Goal: Transaction & Acquisition: Purchase product/service

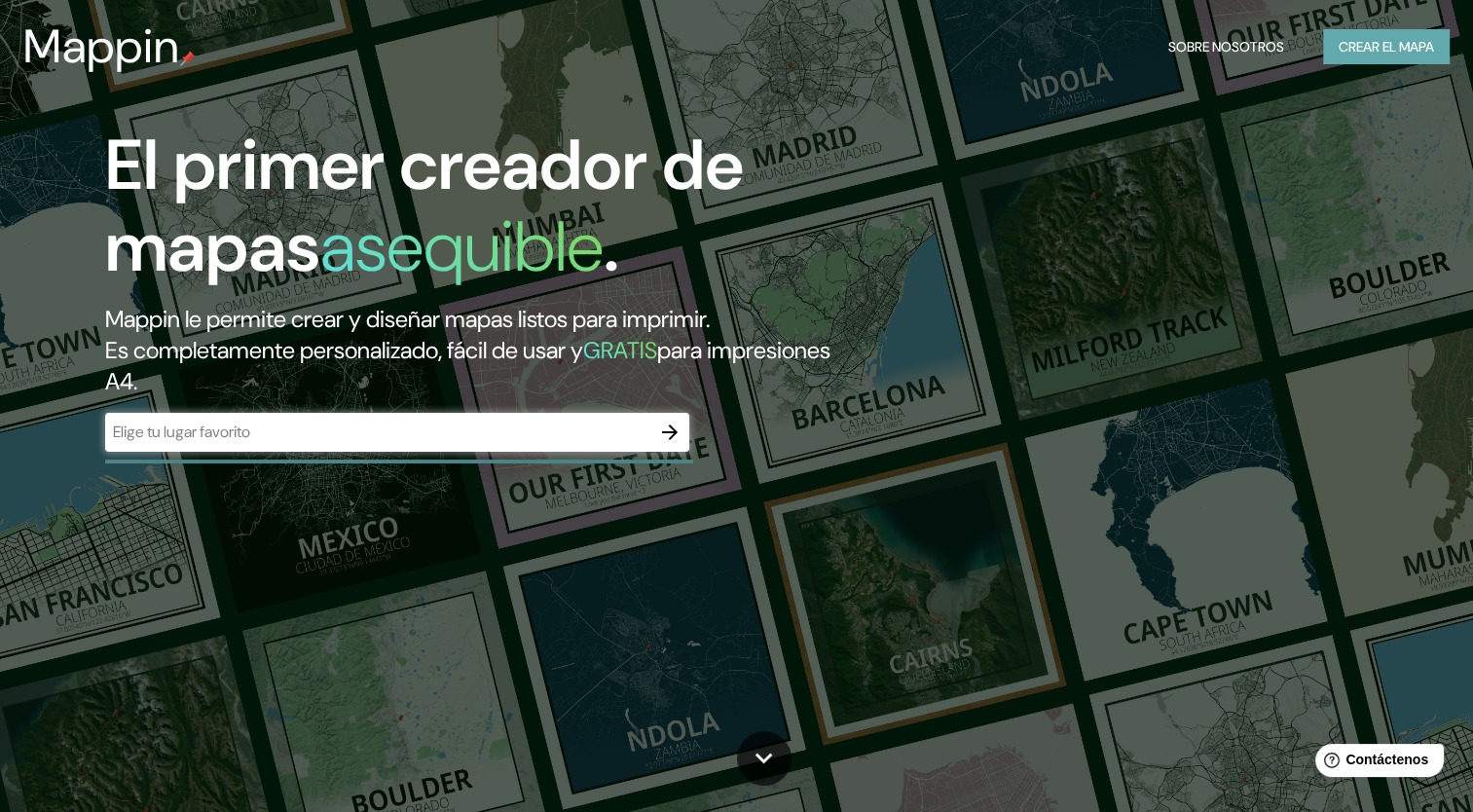
click at [1372, 42] on font "Crear el mapa" at bounding box center [1387, 47] width 95 height 25
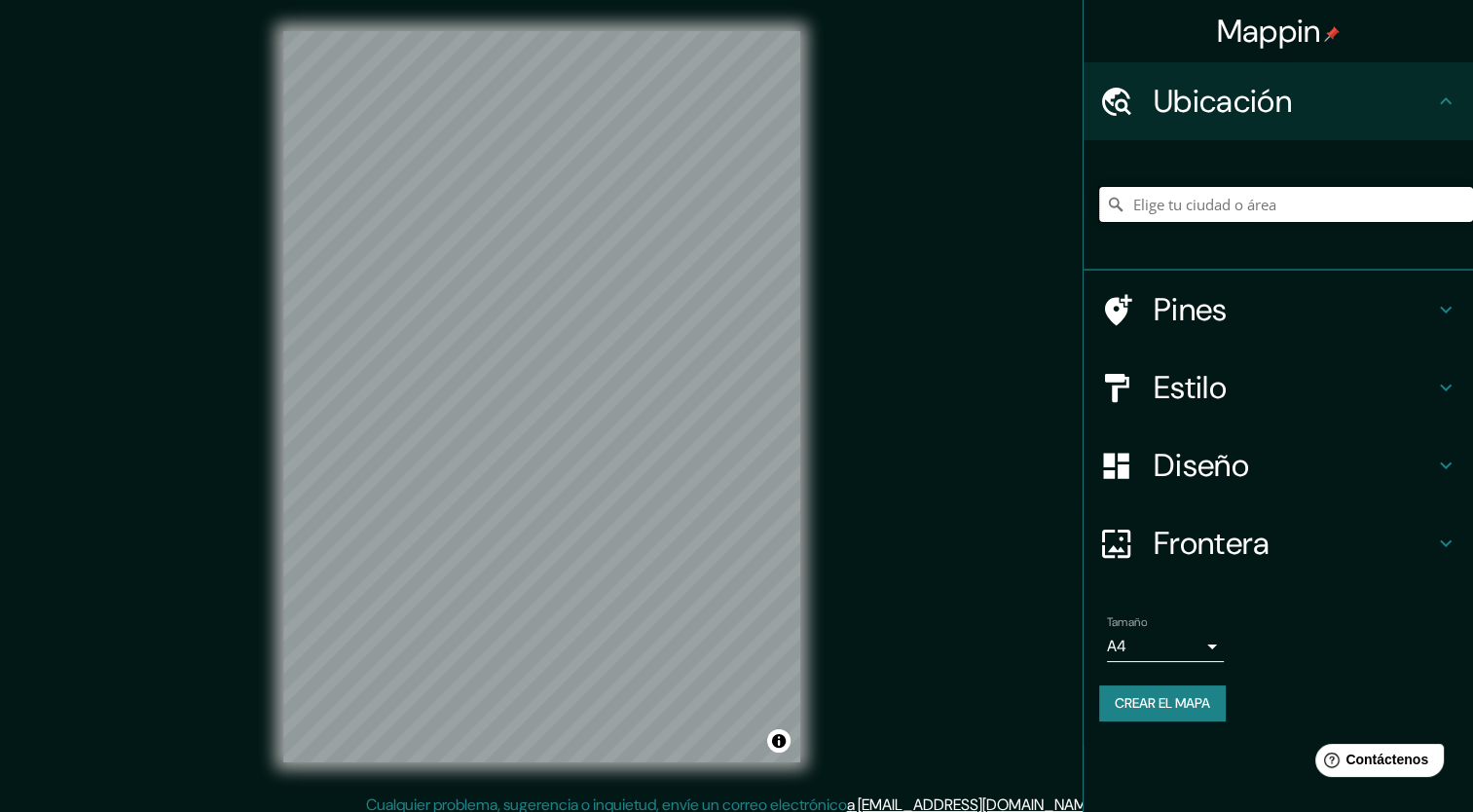
click at [1229, 202] on input "Elige tu ciudad o área" at bounding box center [1286, 203] width 374 height 35
click at [1426, 206] on input "[DATE][GEOGRAPHIC_DATA][PERSON_NAME][PERSON_NAME], [GEOGRAPHIC_DATA], [GEOGRAPH…" at bounding box center [1286, 203] width 374 height 35
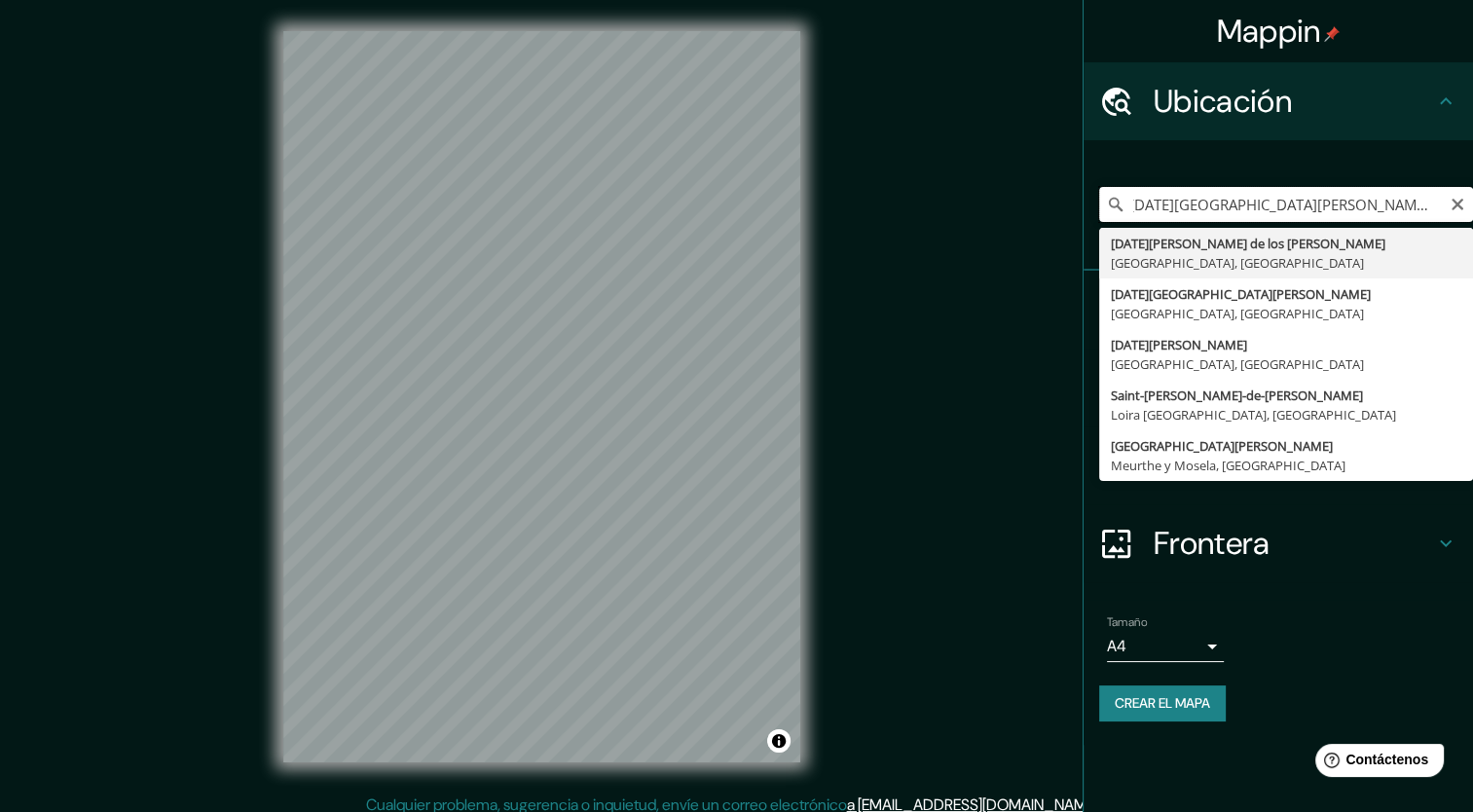
click at [1294, 209] on input "[DATE][GEOGRAPHIC_DATA][PERSON_NAME][PERSON_NAME], [GEOGRAPHIC_DATA], [GEOGRAPH…" at bounding box center [1286, 203] width 374 height 35
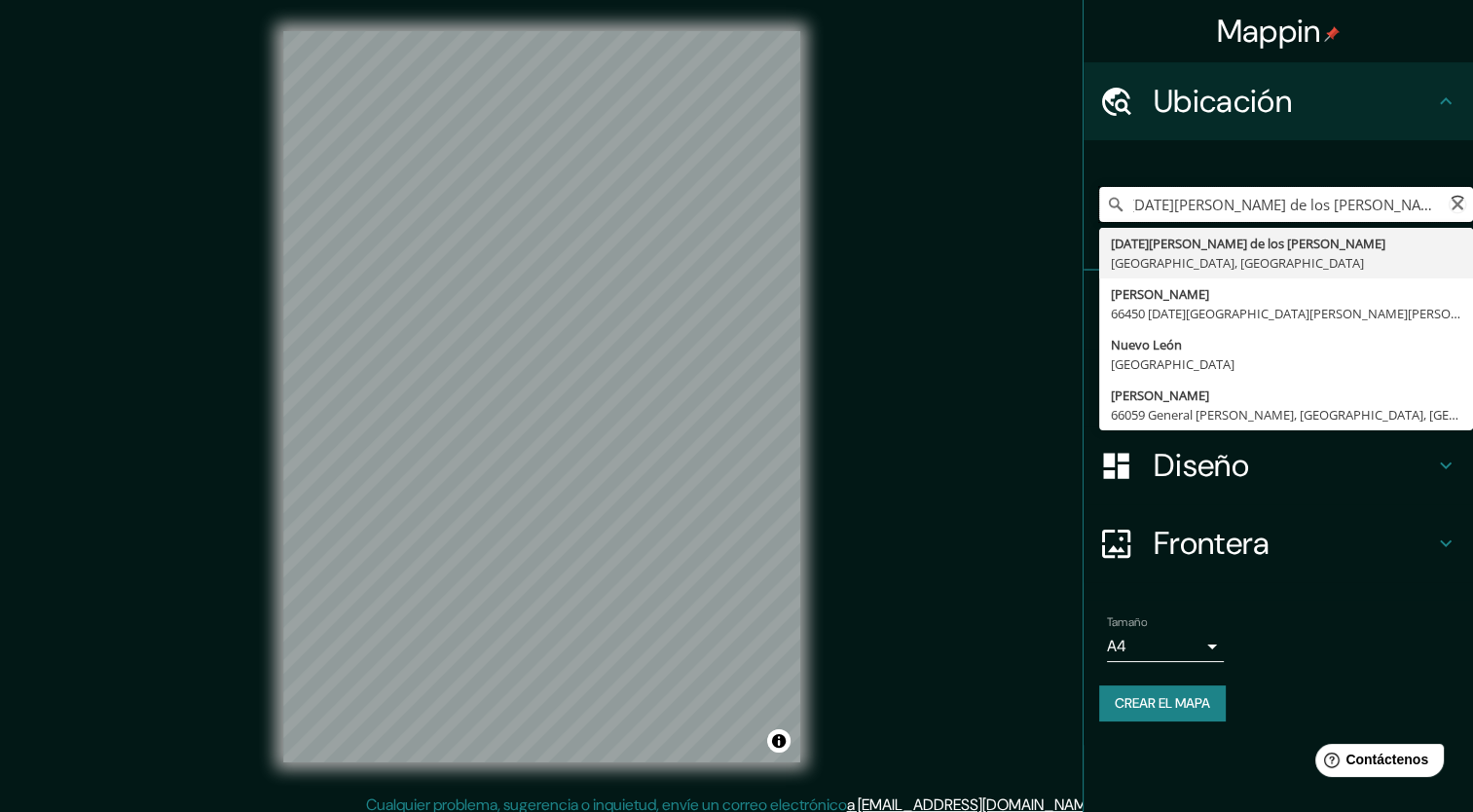
scroll to position [0, 7]
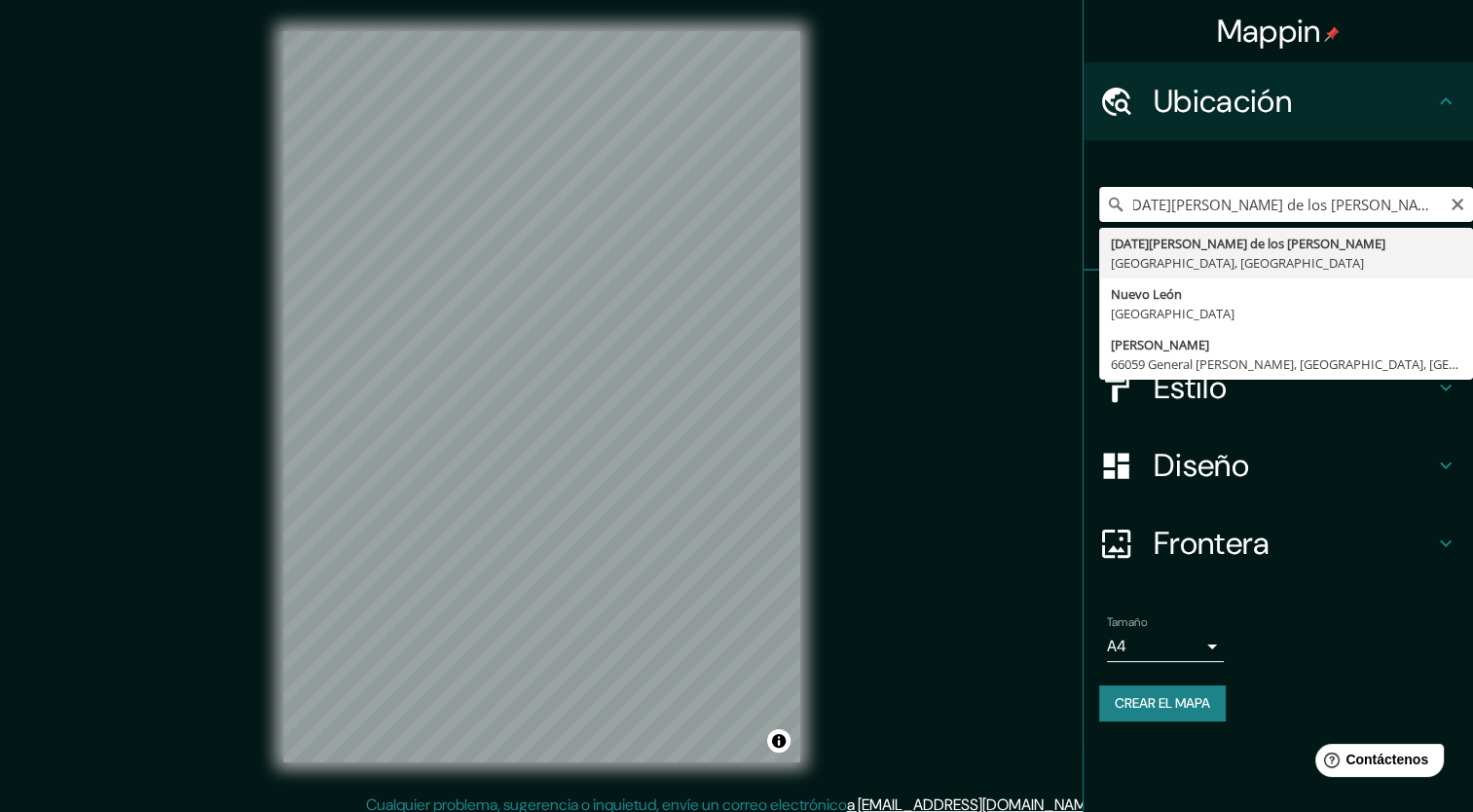
click at [1340, 206] on input "[DATE][PERSON_NAME] de los [PERSON_NAME] de aconagua, [GEOGRAPHIC_DATA], [GEOGR…" at bounding box center [1286, 203] width 374 height 35
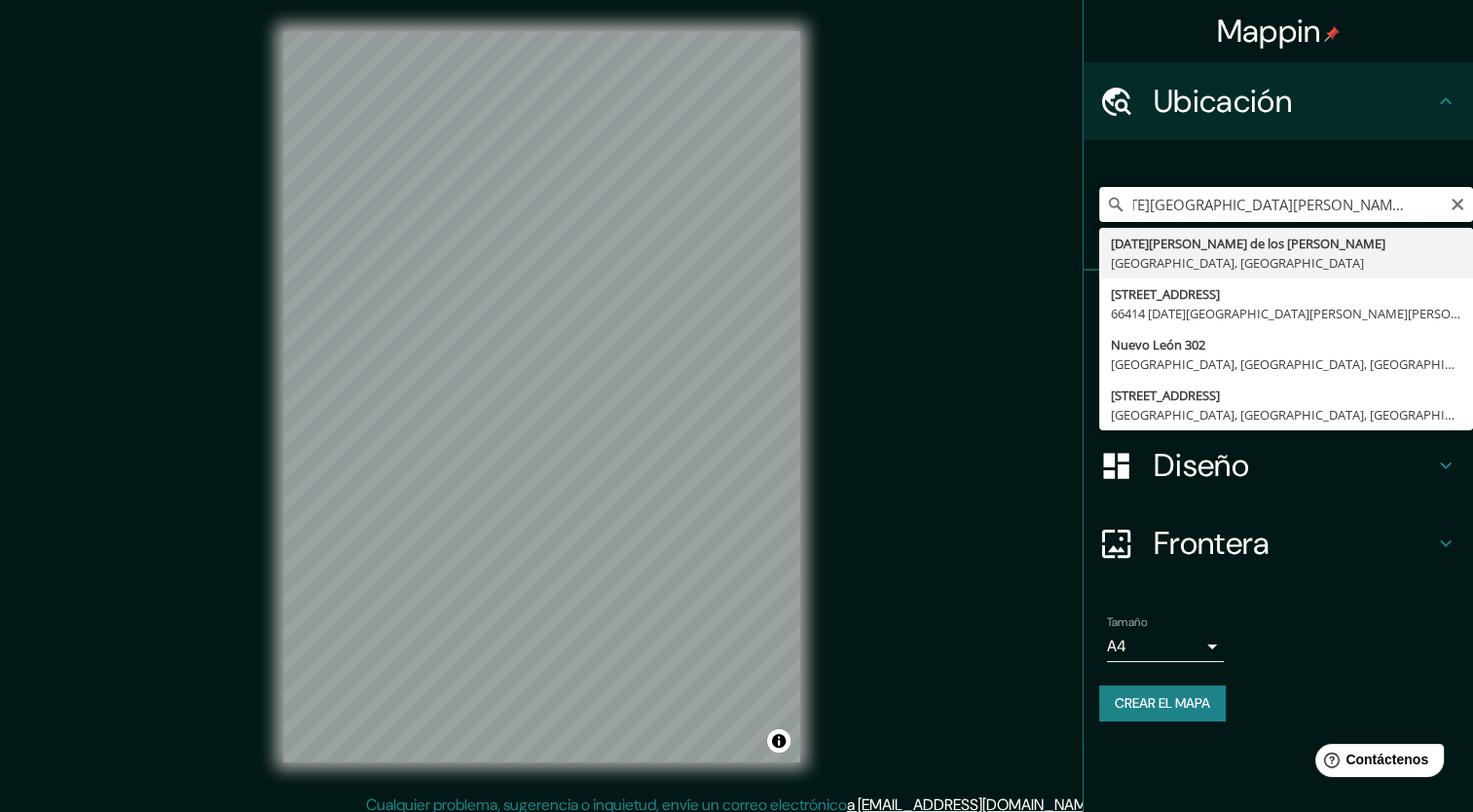
scroll to position [0, 0]
click at [1312, 197] on input "[DATE][GEOGRAPHIC_DATA][PERSON_NAME][PERSON_NAME], [GEOGRAPHIC_DATA], [GEOGRAPH…" at bounding box center [1286, 203] width 374 height 35
type input "[STREET_ADDRESS][DATE][PERSON_NAME][PERSON_NAME]"
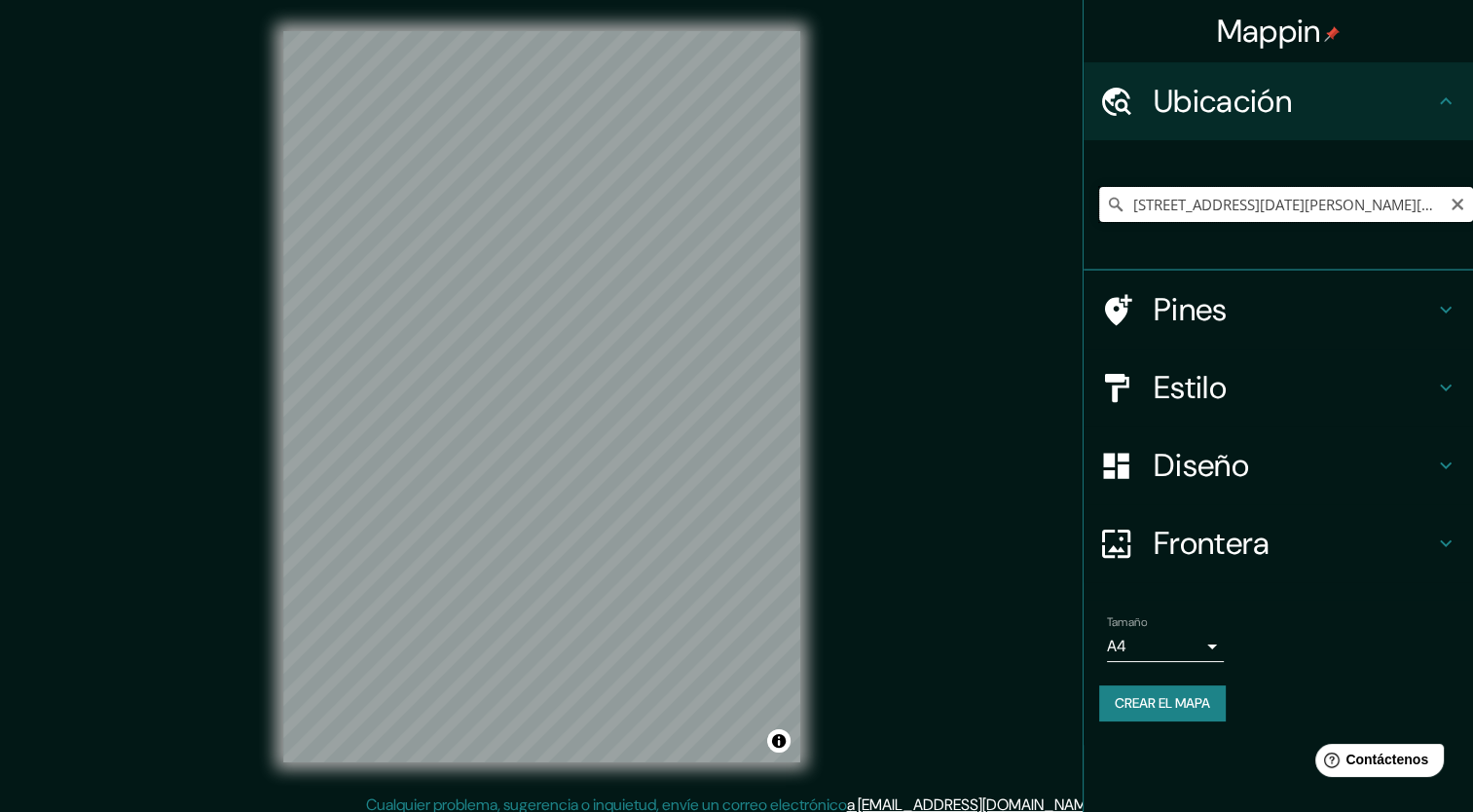
click at [1183, 212] on input "[STREET_ADDRESS][DATE][PERSON_NAME][PERSON_NAME]" at bounding box center [1286, 203] width 374 height 35
click at [1183, 211] on input "[STREET_ADDRESS][DATE][PERSON_NAME][PERSON_NAME]" at bounding box center [1286, 203] width 374 height 35
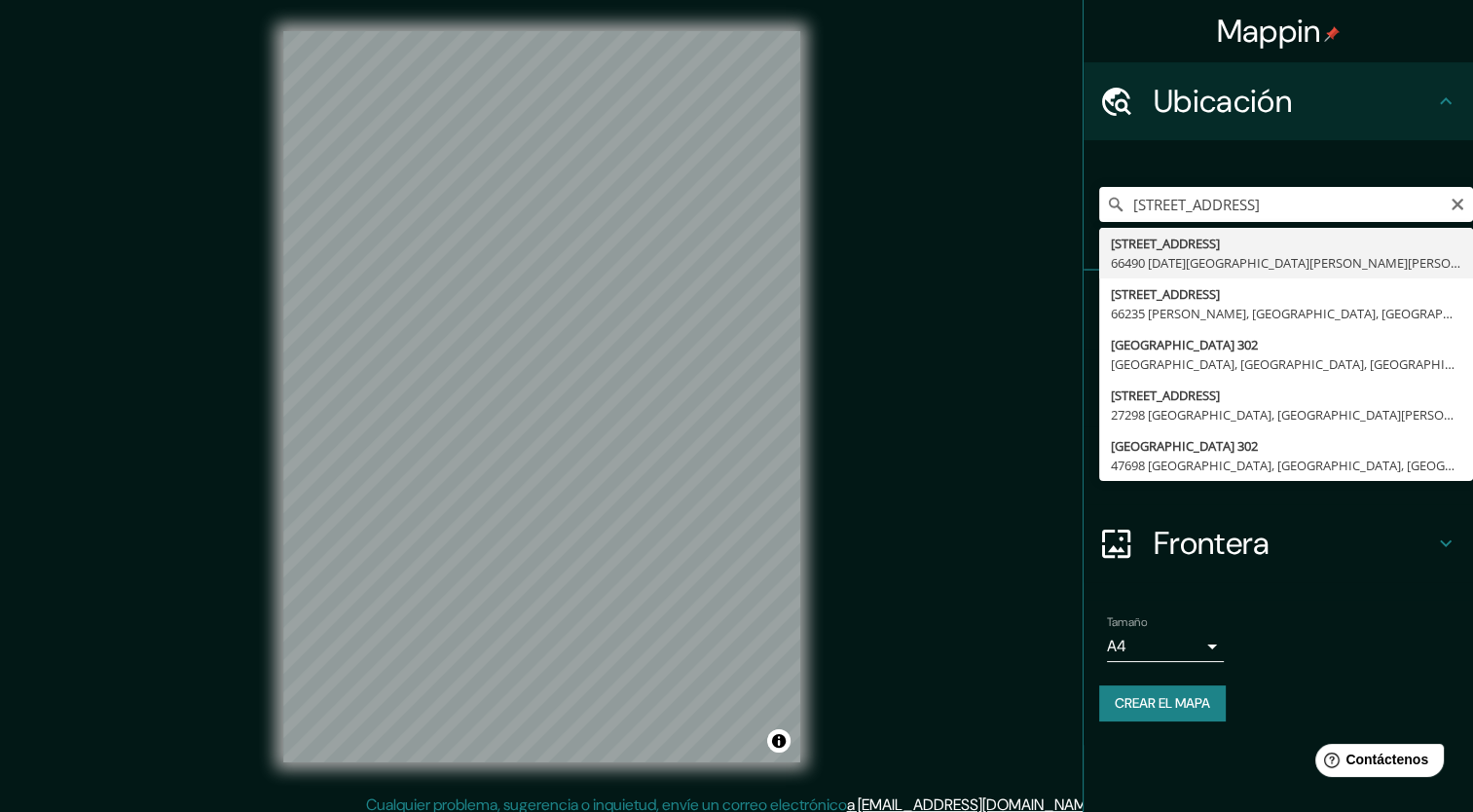
type input "[STREET_ADDRESS][DATE][PERSON_NAME][PERSON_NAME]"
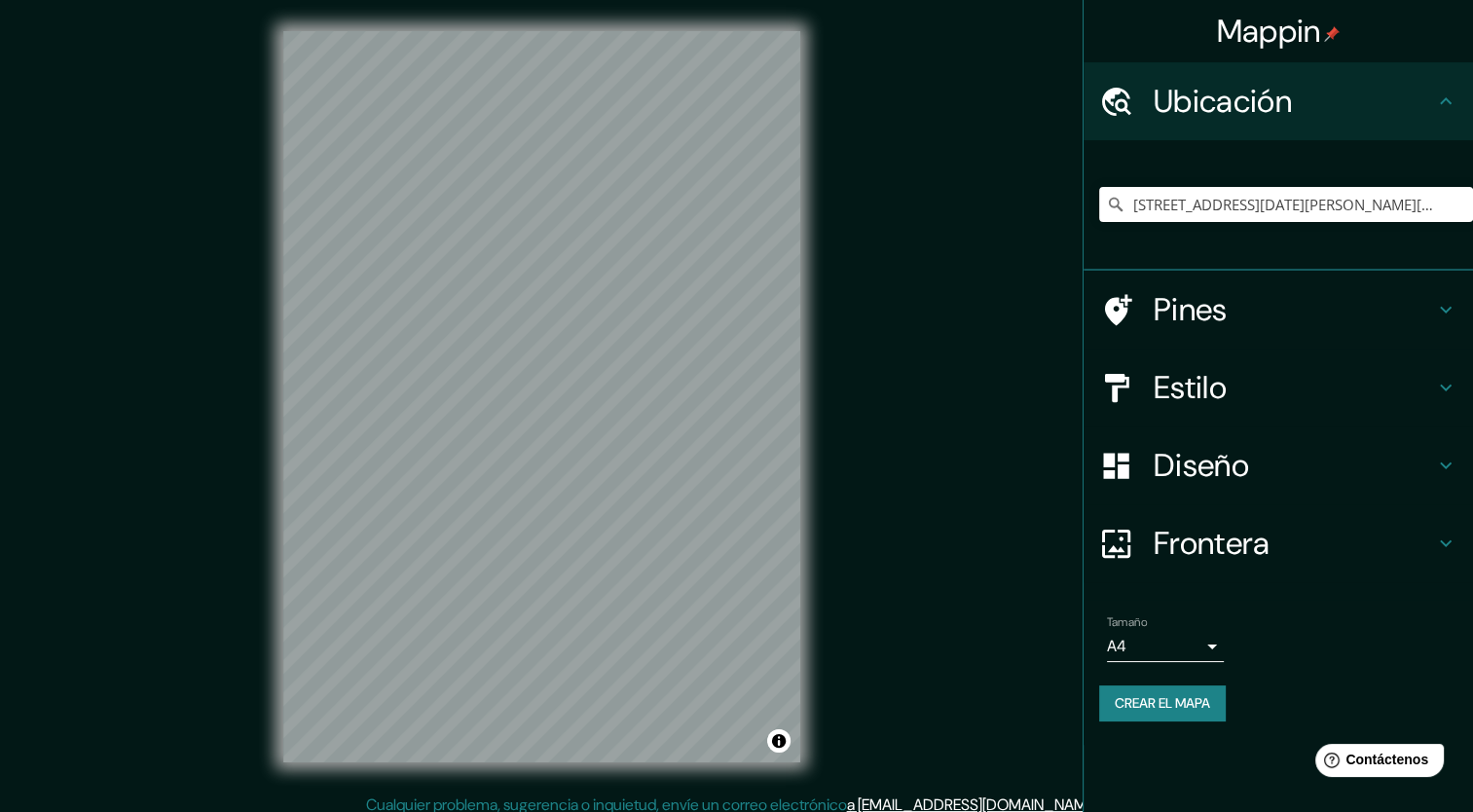
click at [1450, 313] on icon at bounding box center [1446, 309] width 24 height 24
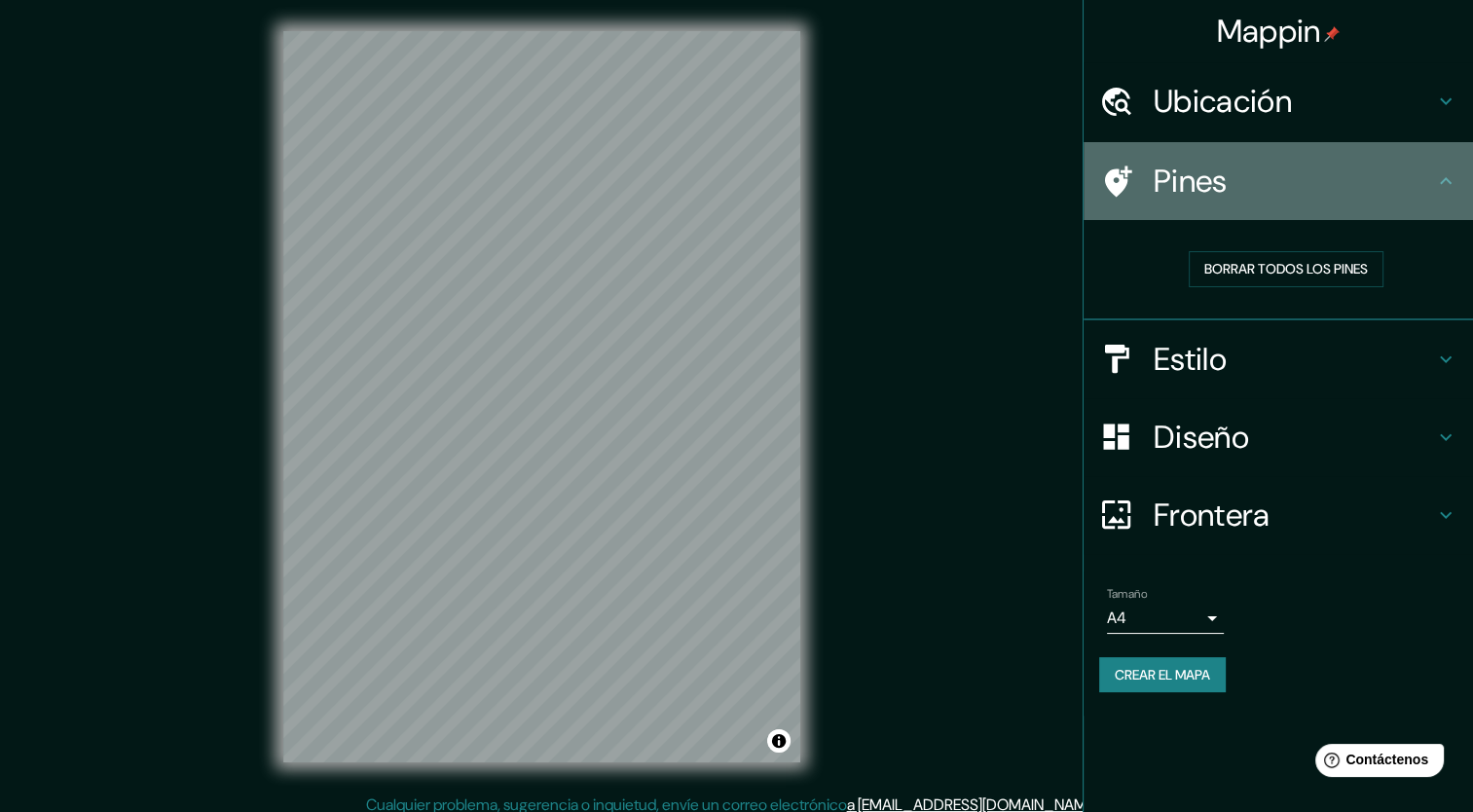
click at [1451, 184] on icon at bounding box center [1446, 181] width 24 height 24
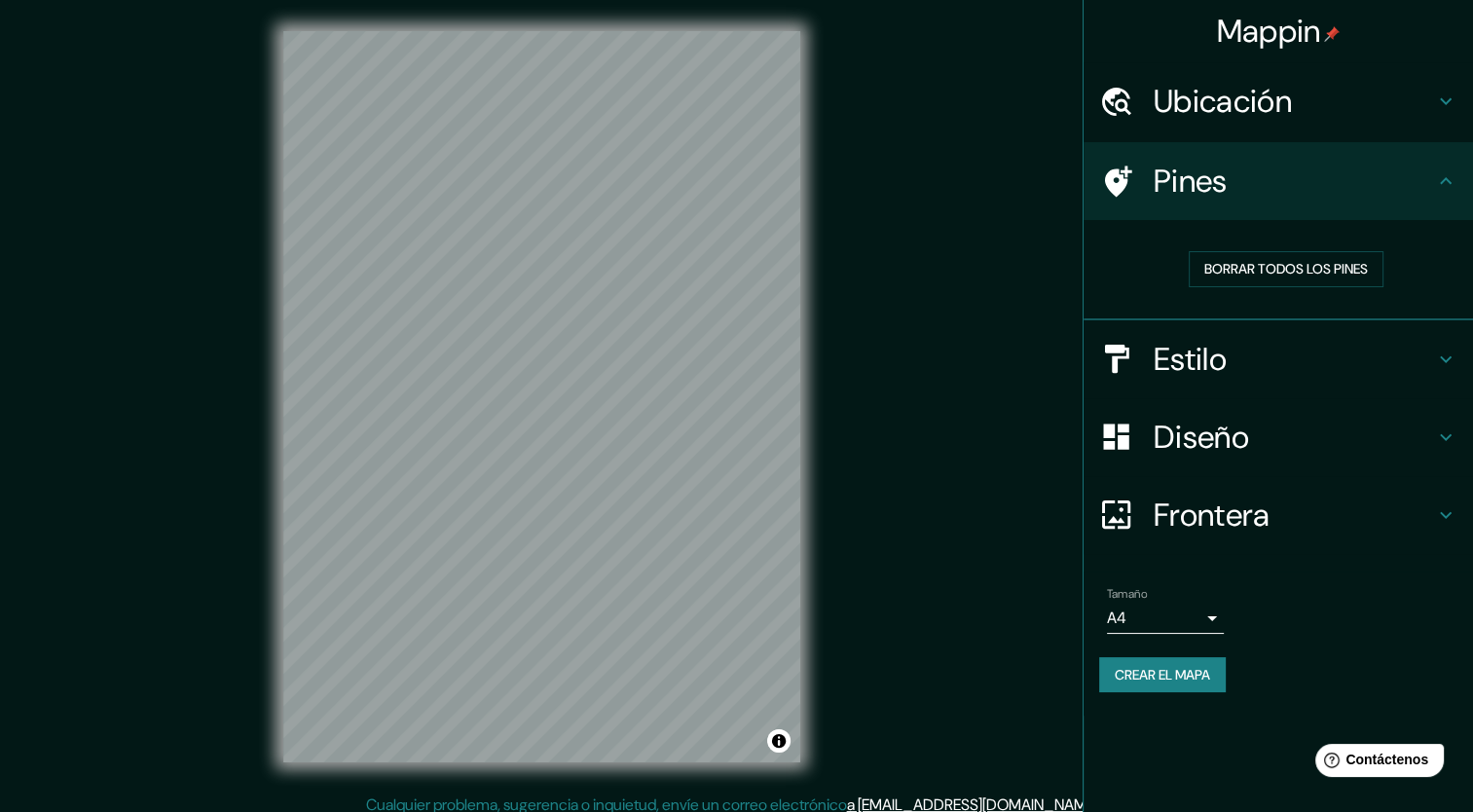
drag, startPoint x: 1316, startPoint y: 199, endPoint x: 1244, endPoint y: 198, distance: 72.0
click at [1312, 199] on h4 "Pines" at bounding box center [1293, 180] width 281 height 39
click at [1119, 174] on icon at bounding box center [1118, 180] width 27 height 31
click at [1236, 107] on h4 "Ubicación" at bounding box center [1293, 100] width 281 height 39
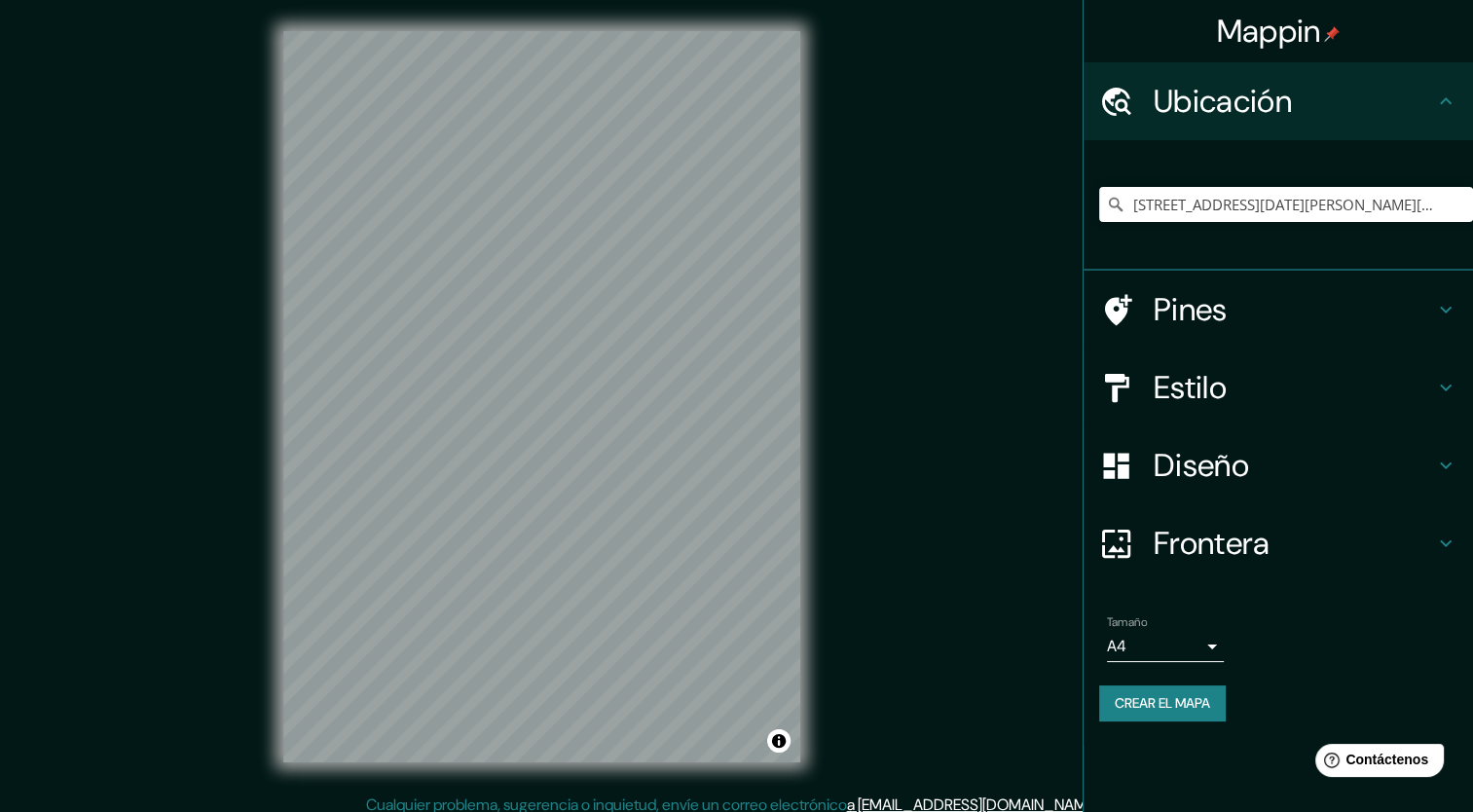
click at [1171, 315] on h4 "Pines" at bounding box center [1293, 309] width 281 height 39
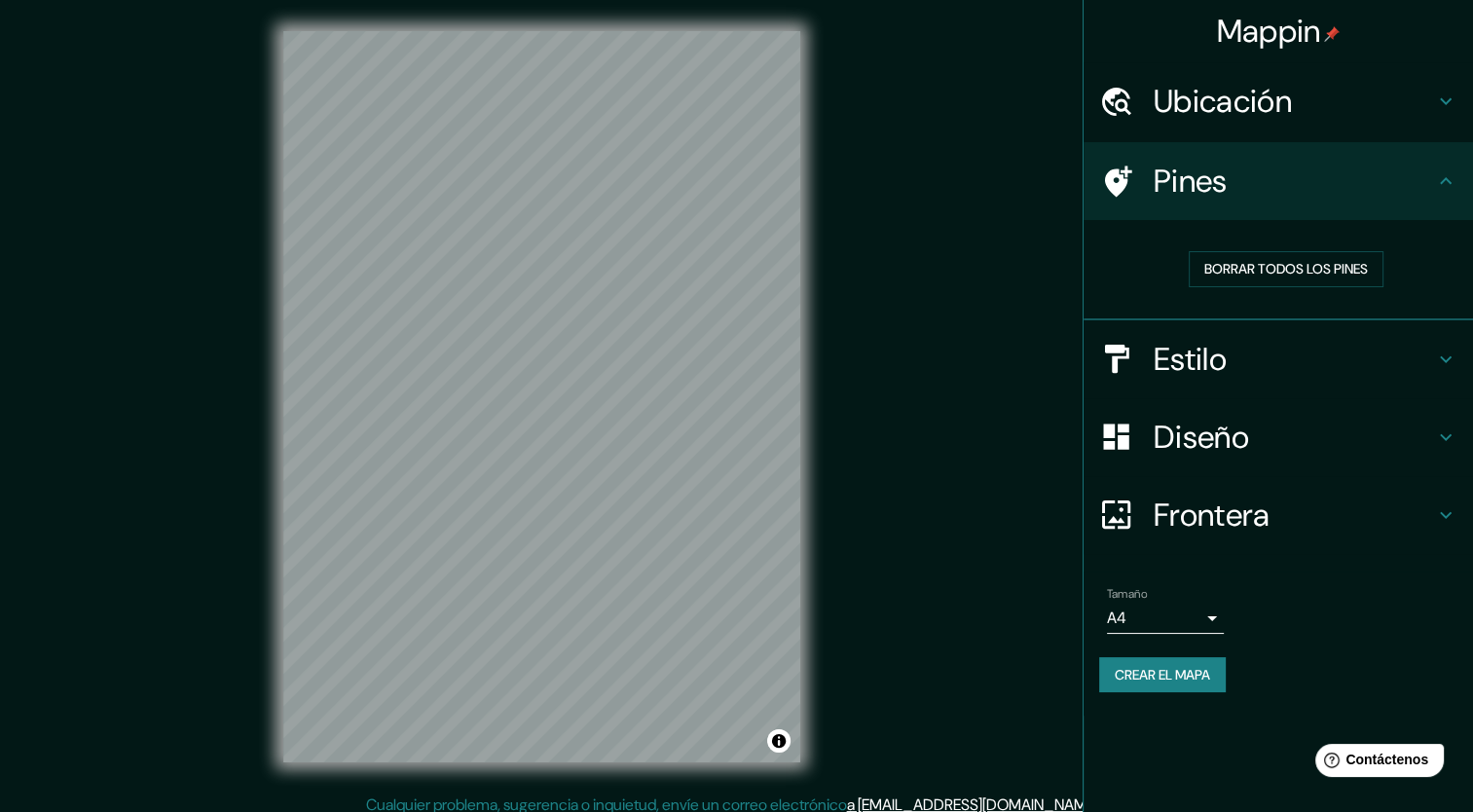
click at [1255, 368] on h4 "Estilo" at bounding box center [1293, 359] width 281 height 39
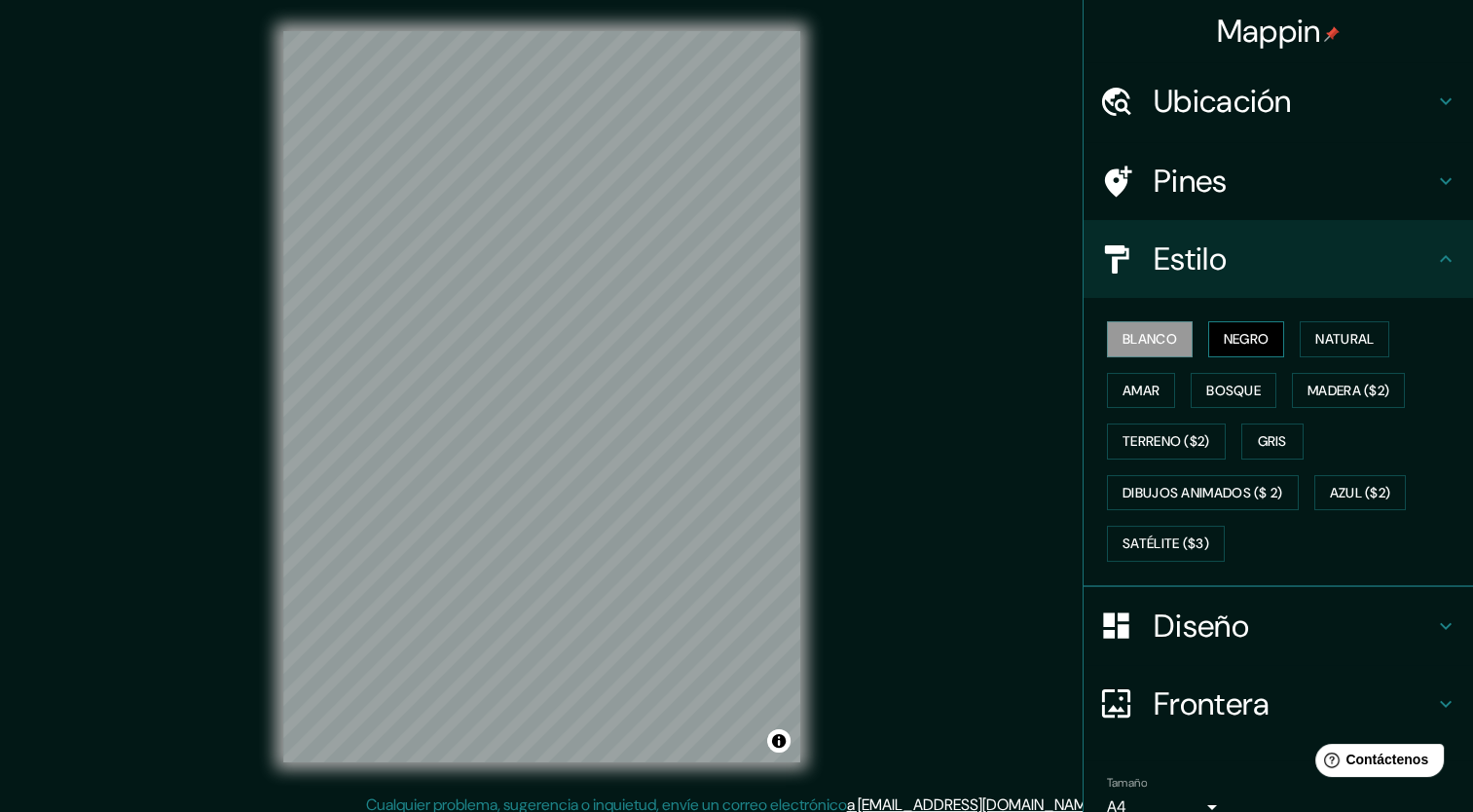
click at [1224, 333] on font "Negro" at bounding box center [1247, 339] width 46 height 25
click at [1315, 337] on font "Natural" at bounding box center [1344, 339] width 59 height 25
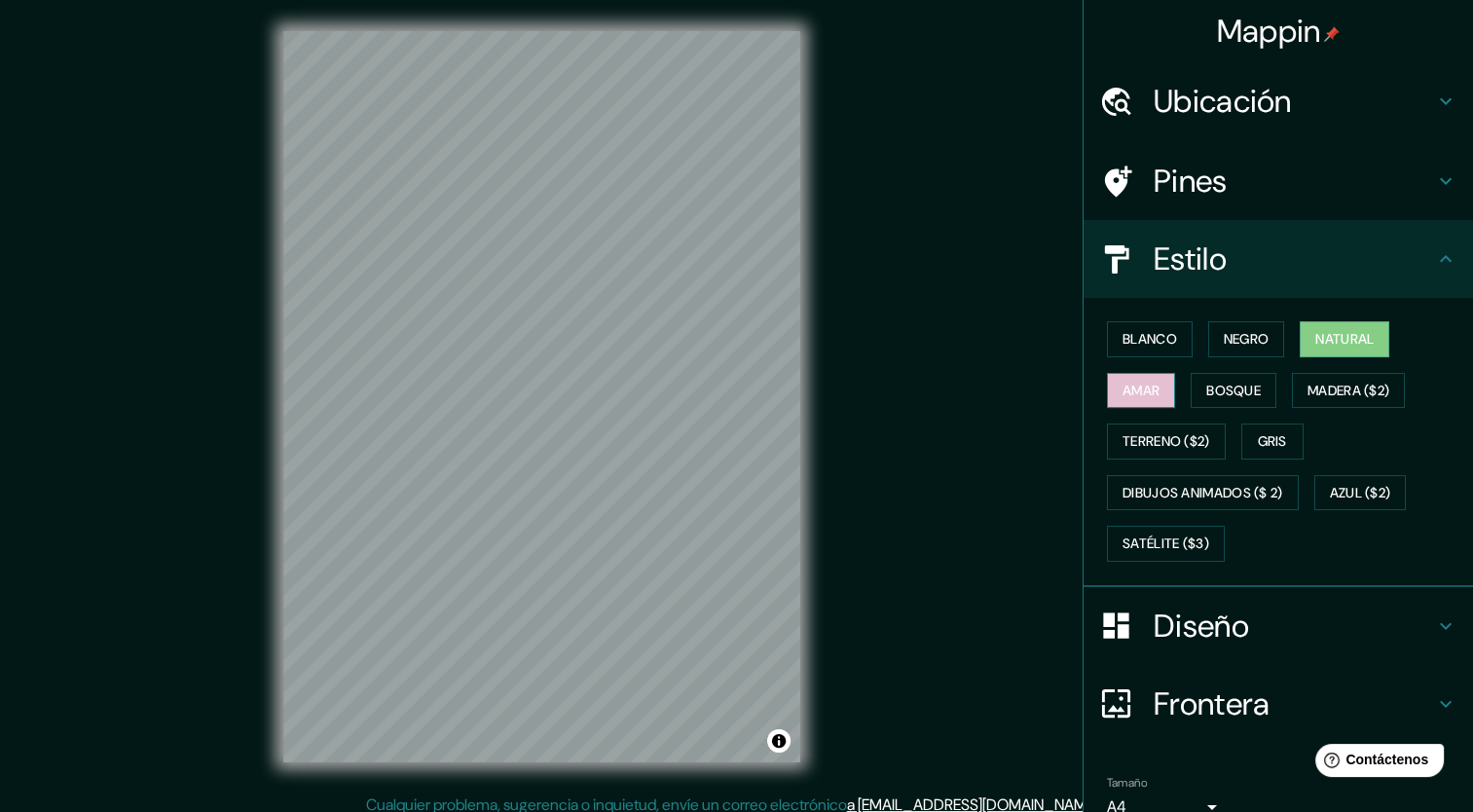
click at [1141, 396] on font "Amar" at bounding box center [1141, 391] width 37 height 25
click at [1191, 396] on button "Bosque" at bounding box center [1234, 391] width 85 height 36
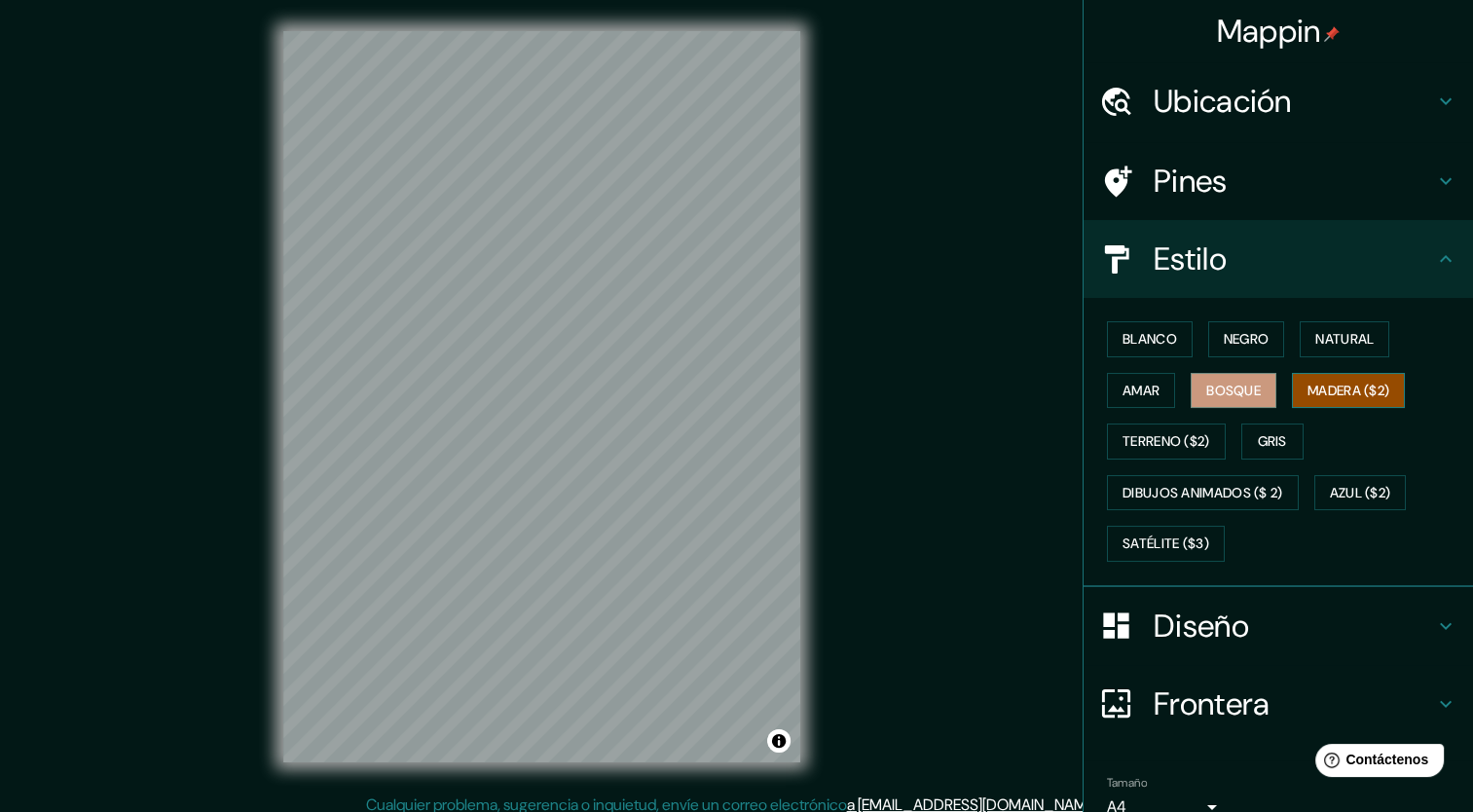
click at [1322, 392] on font "Madera ($2)" at bounding box center [1348, 391] width 81 height 25
click at [1247, 437] on button "Gris" at bounding box center [1273, 441] width 62 height 36
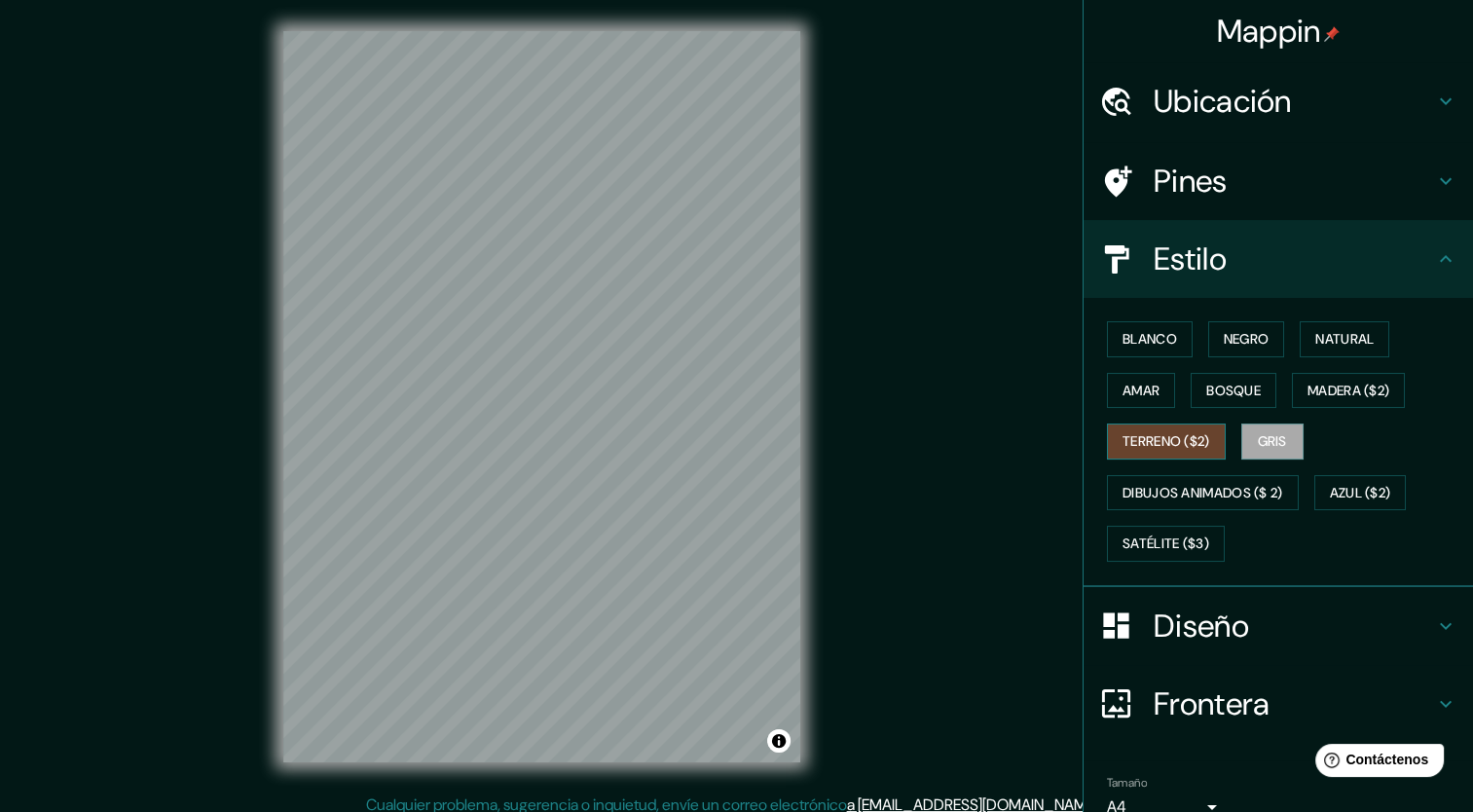
click at [1154, 434] on font "Terreno ($2)" at bounding box center [1166, 441] width 87 height 25
click at [1209, 507] on button "Dibujos animados ($ 2)" at bounding box center [1202, 493] width 191 height 36
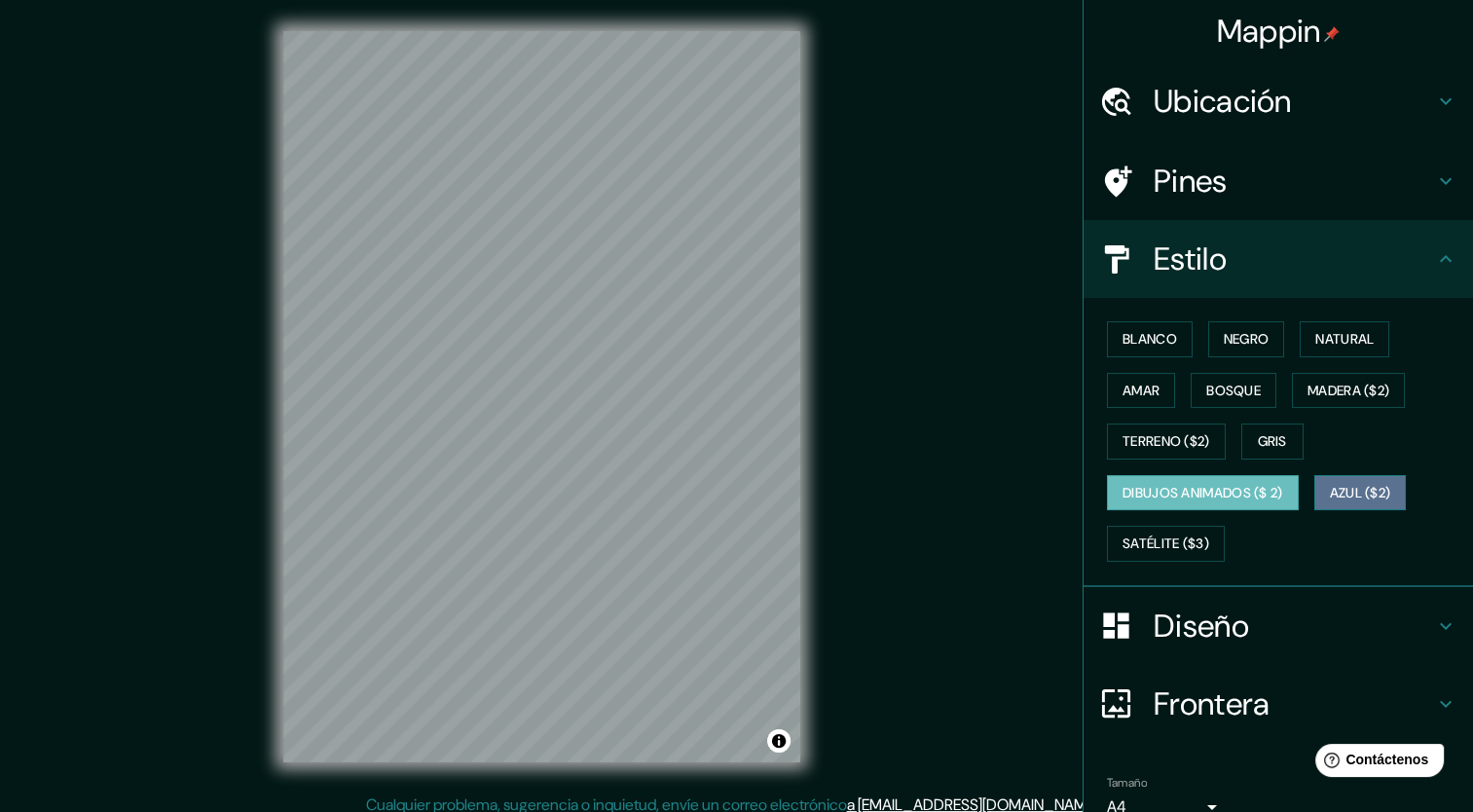
click at [1360, 475] on button "Azul ($2)" at bounding box center [1360, 493] width 92 height 36
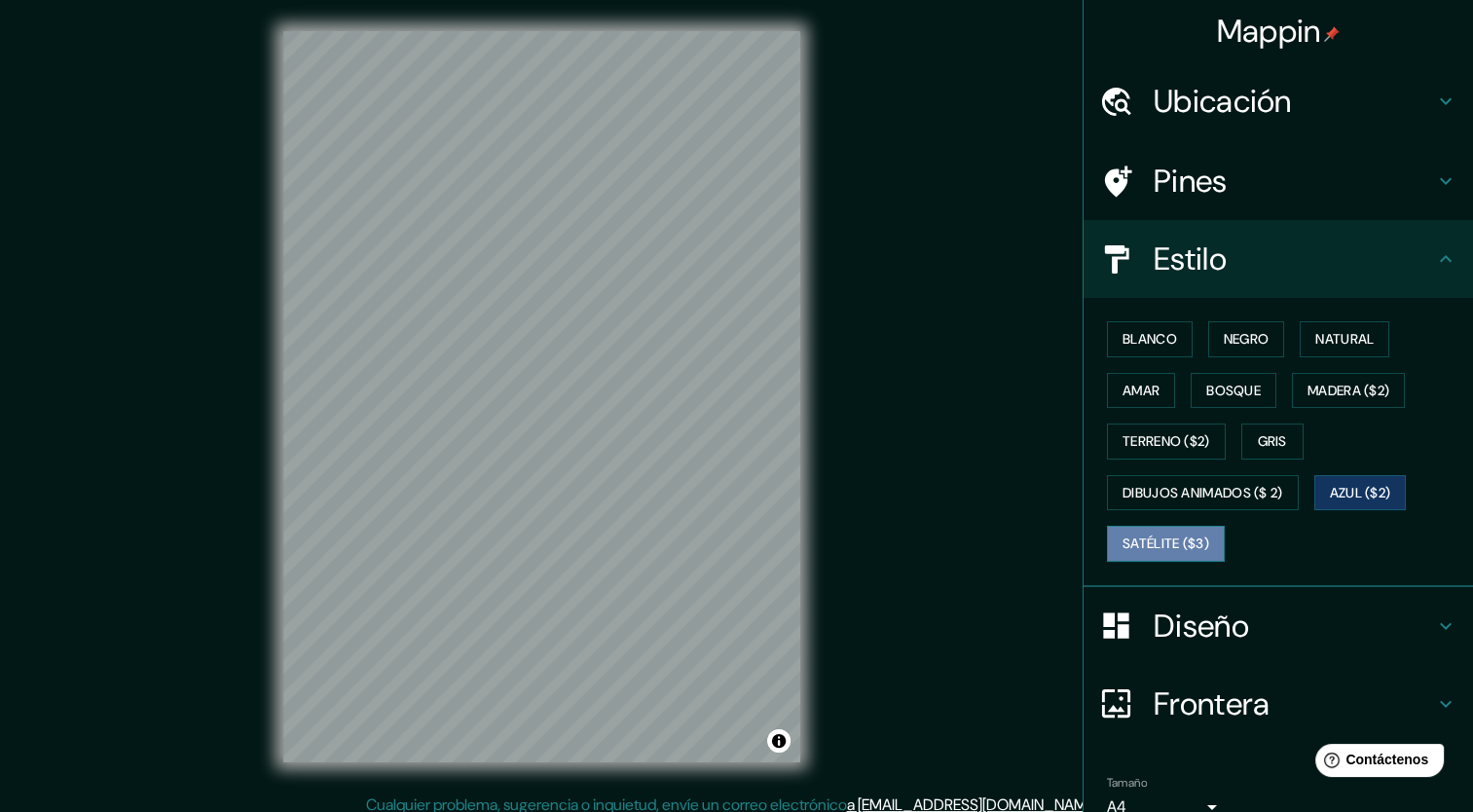
click at [1136, 541] on font "Satélite ($3)" at bounding box center [1166, 543] width 86 height 25
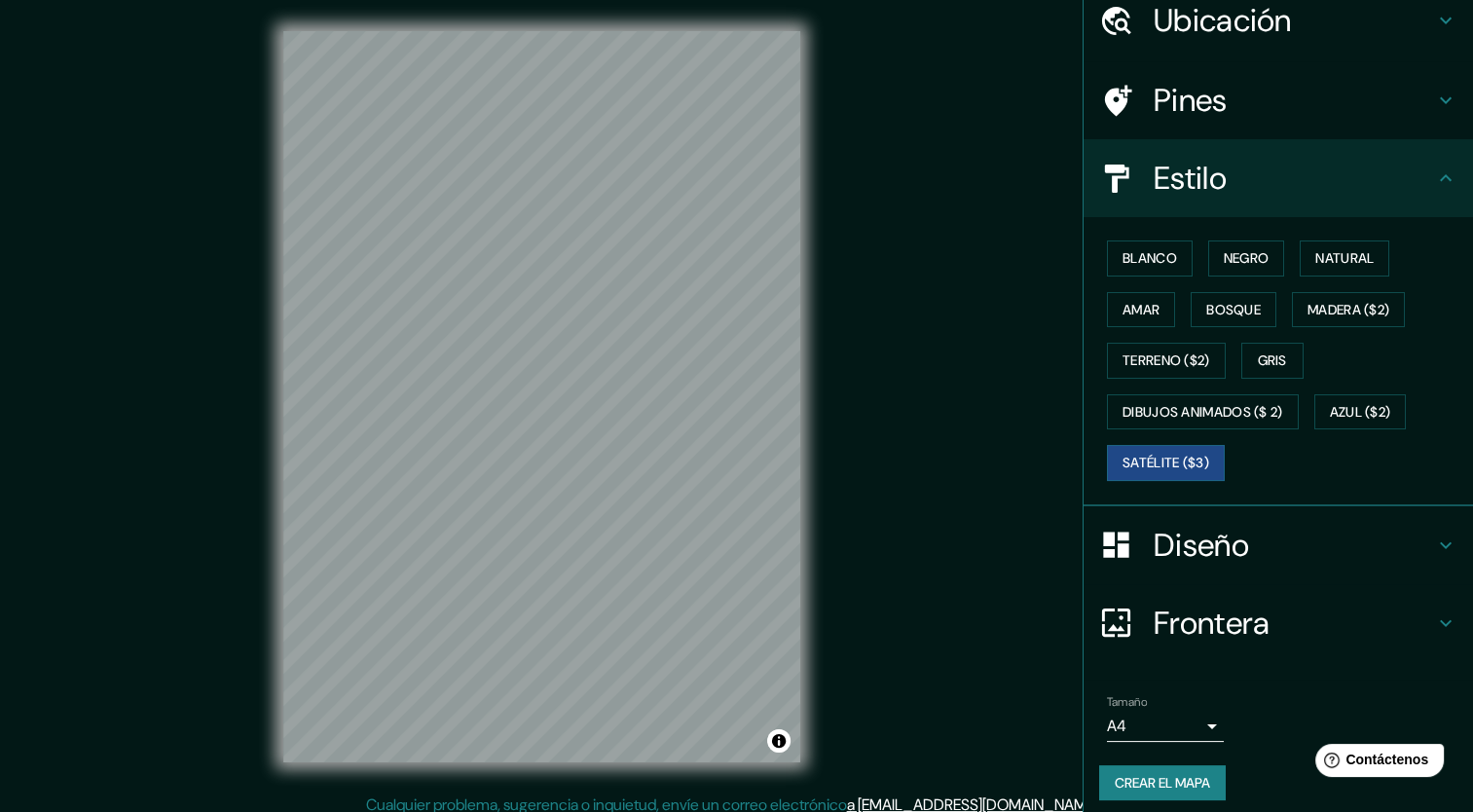
scroll to position [88, 0]
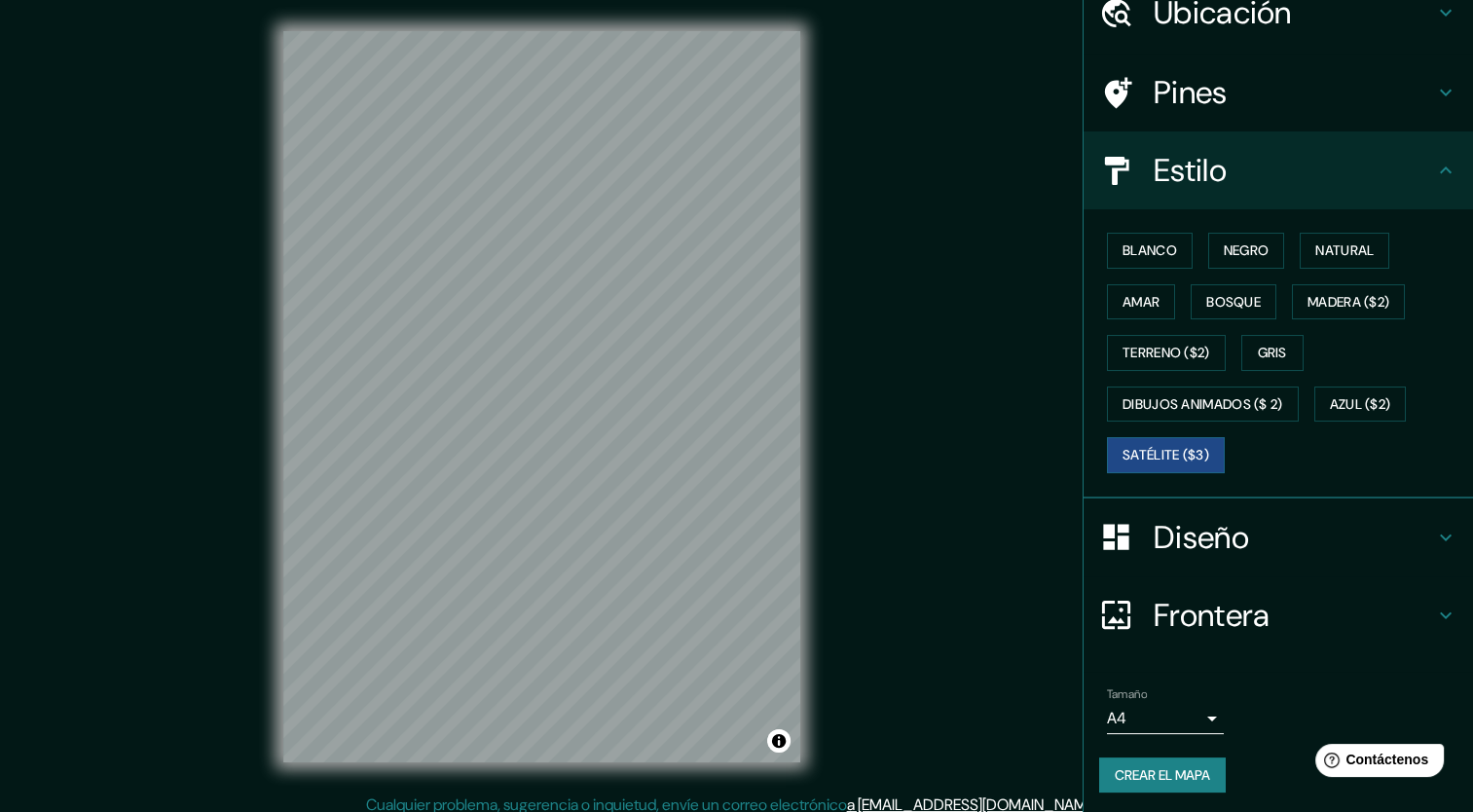
click at [1180, 524] on h4 "Diseño" at bounding box center [1293, 536] width 281 height 39
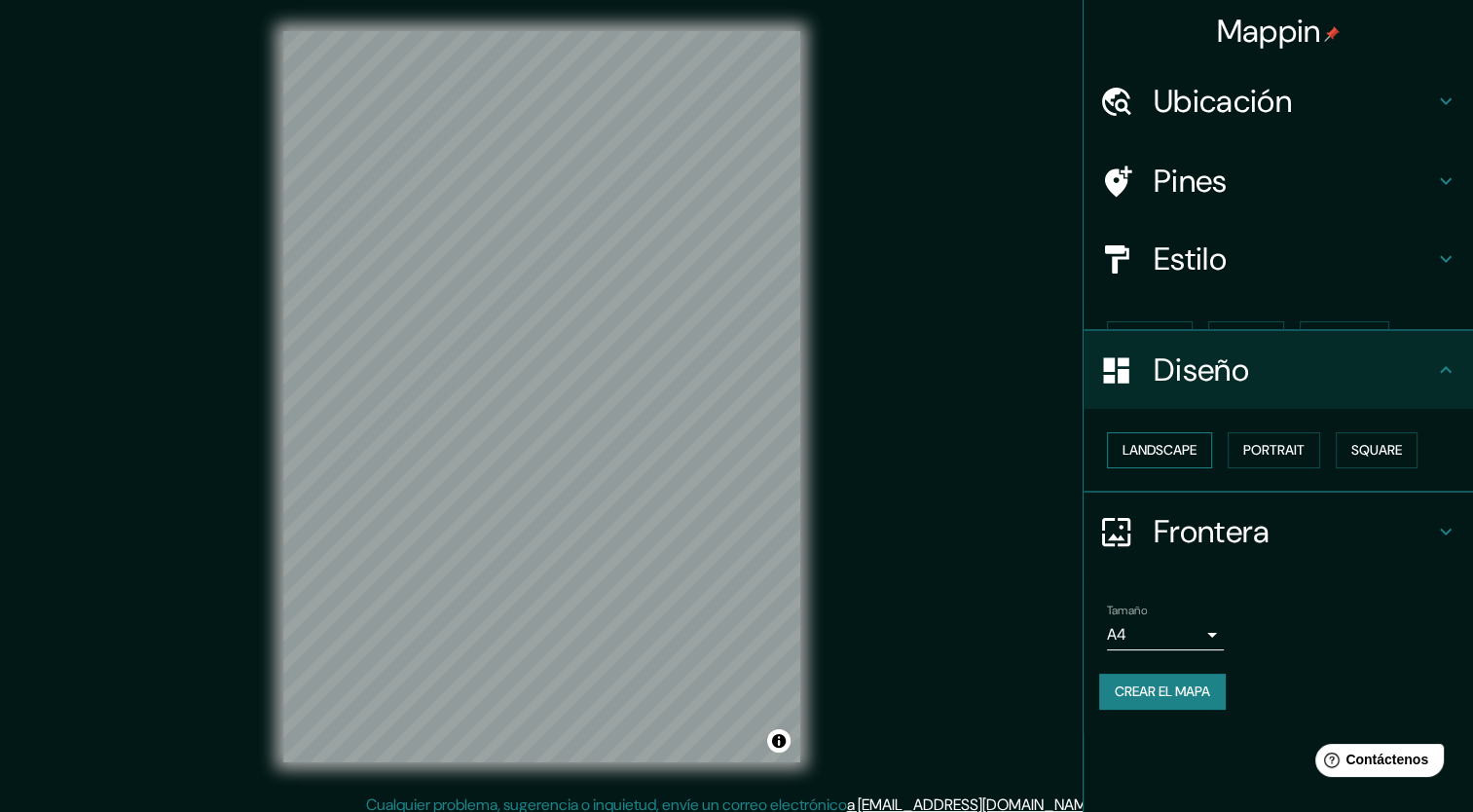
scroll to position [0, 0]
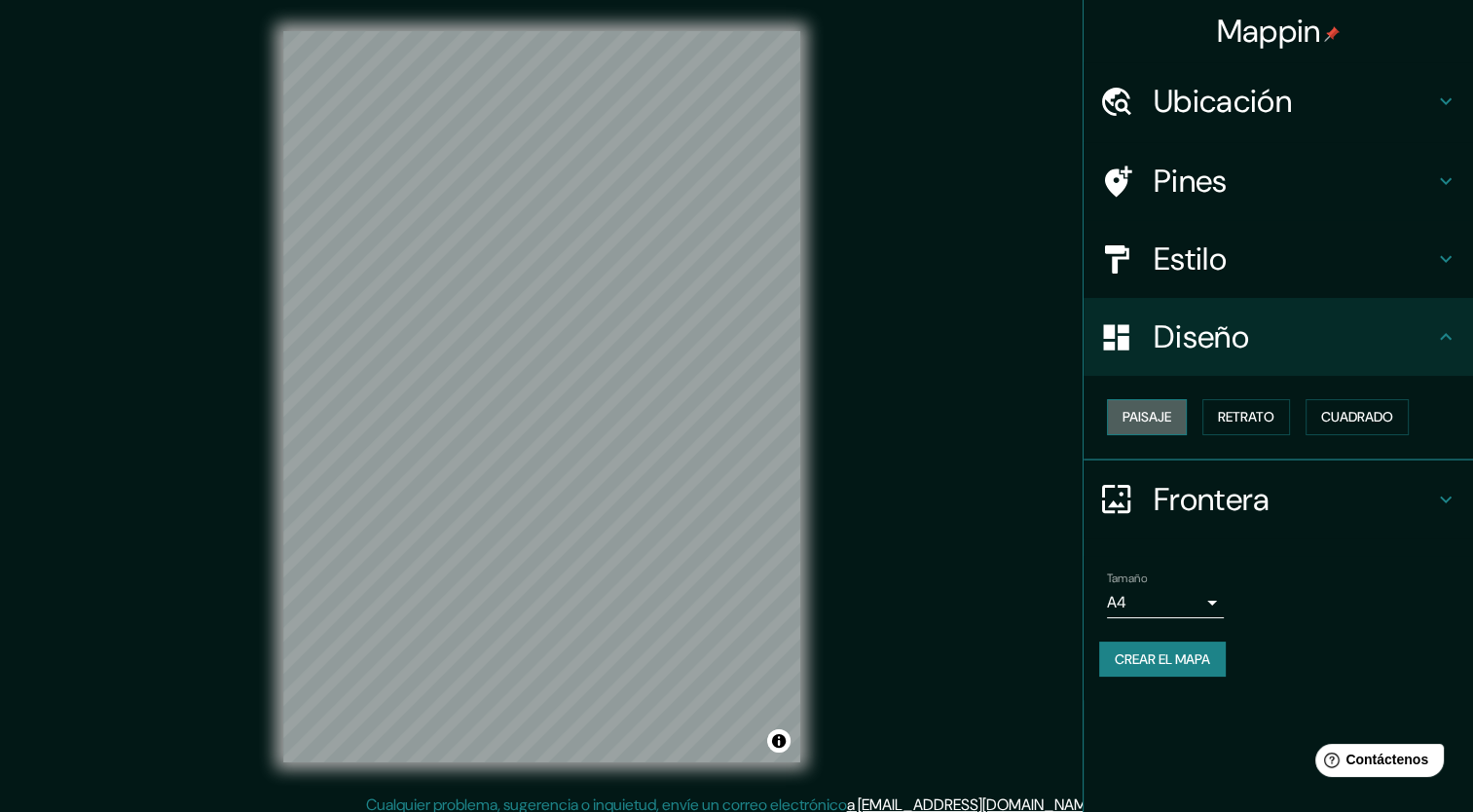
click at [1137, 400] on button "Paisaje" at bounding box center [1147, 417] width 80 height 36
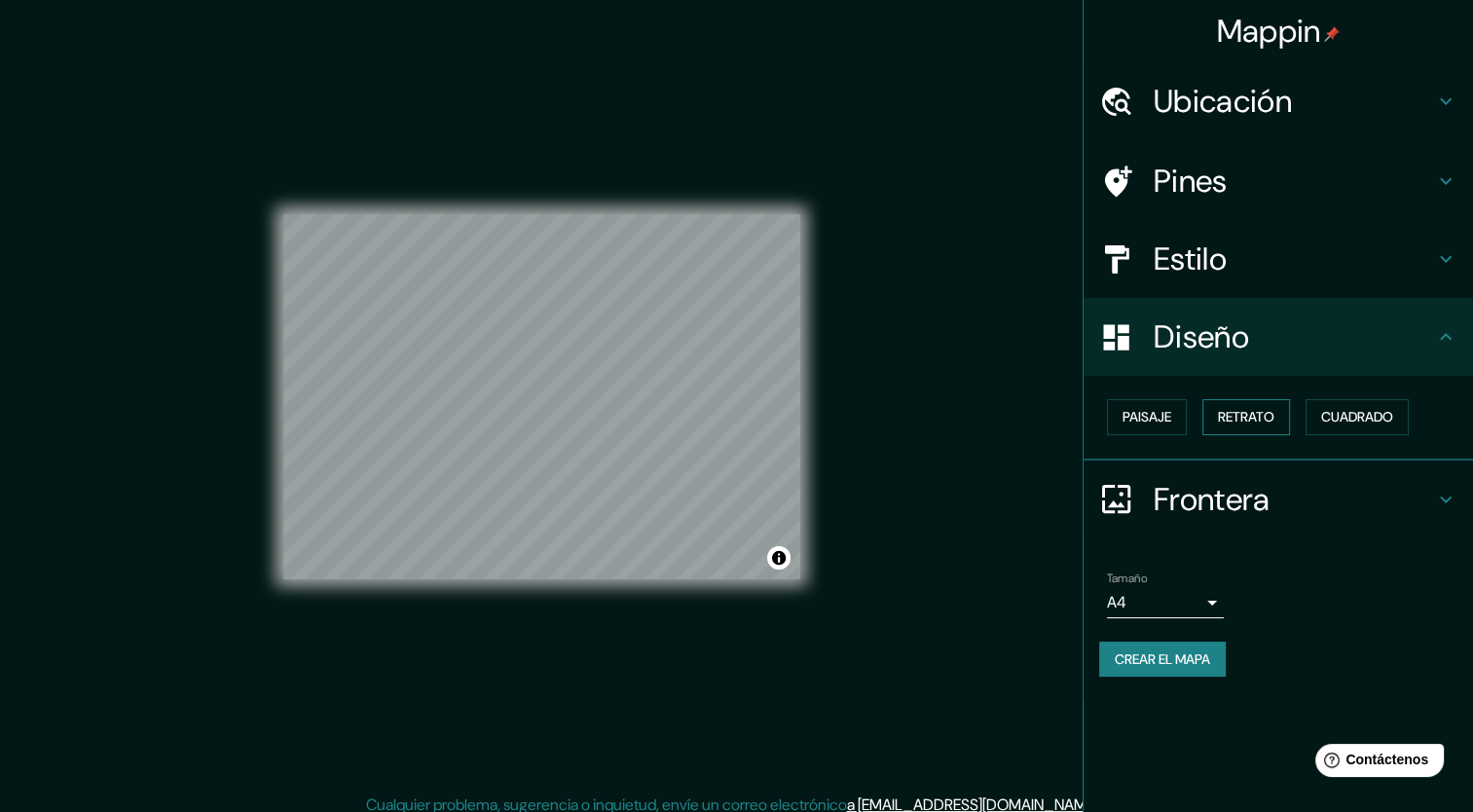
click at [1229, 416] on font "Retrato" at bounding box center [1246, 416] width 57 height 25
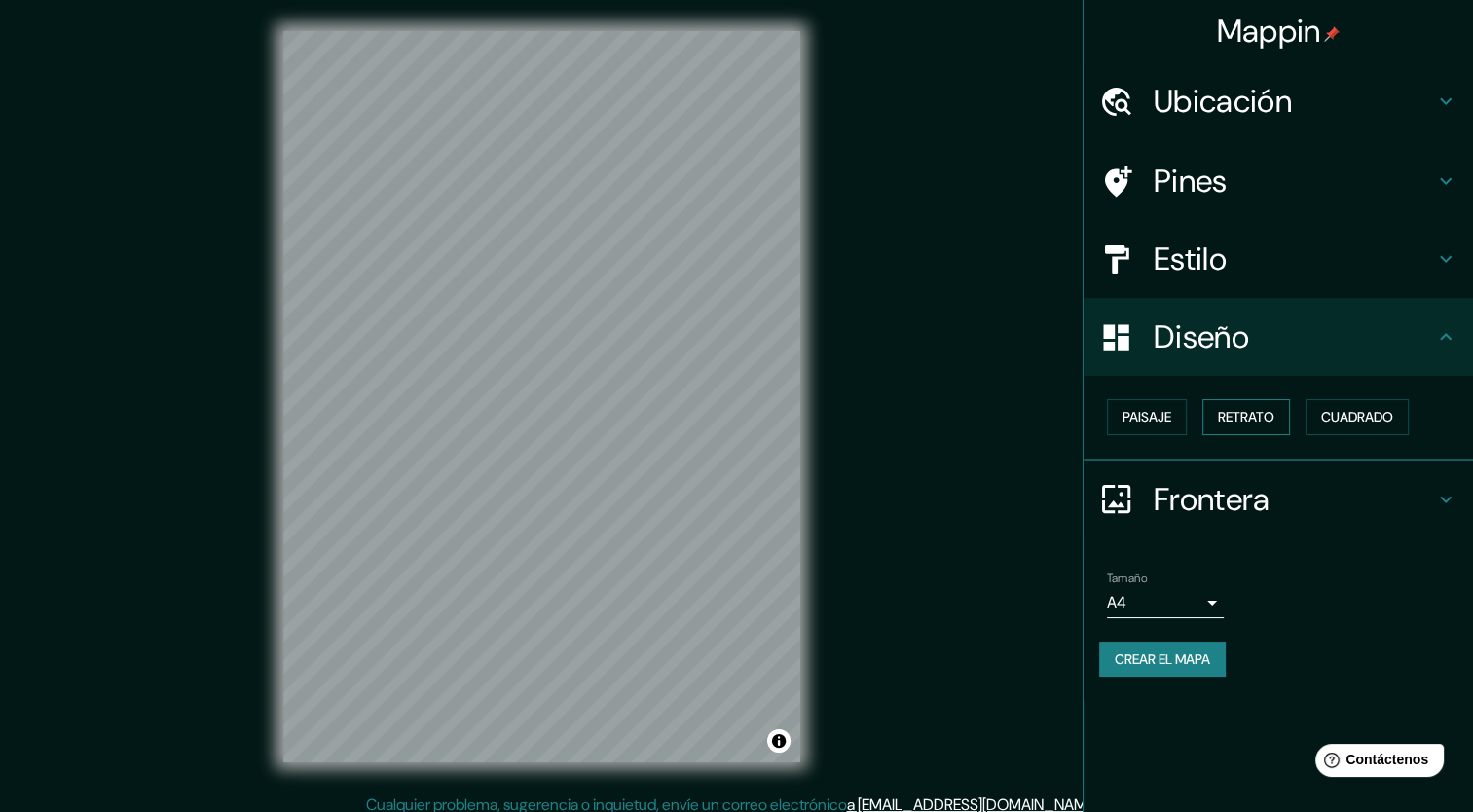
drag, startPoint x: 1304, startPoint y: 422, endPoint x: 1290, endPoint y: 422, distance: 14.0
click at [1301, 422] on div "Paisaje Retrato Cuadrado" at bounding box center [1286, 417] width 374 height 52
click at [1342, 410] on font "Cuadrado" at bounding box center [1357, 416] width 72 height 25
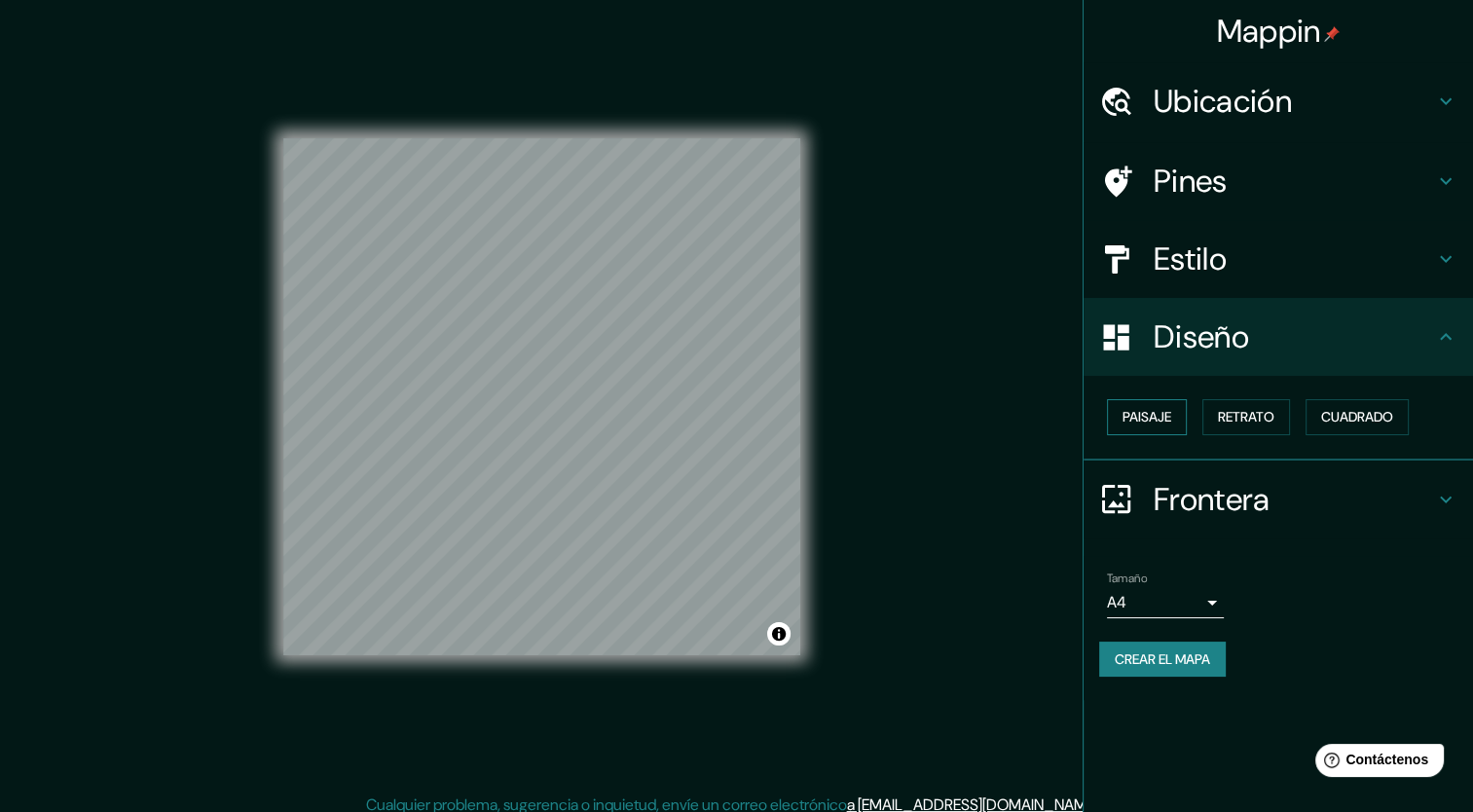
click at [1166, 425] on font "Paisaje" at bounding box center [1147, 416] width 49 height 25
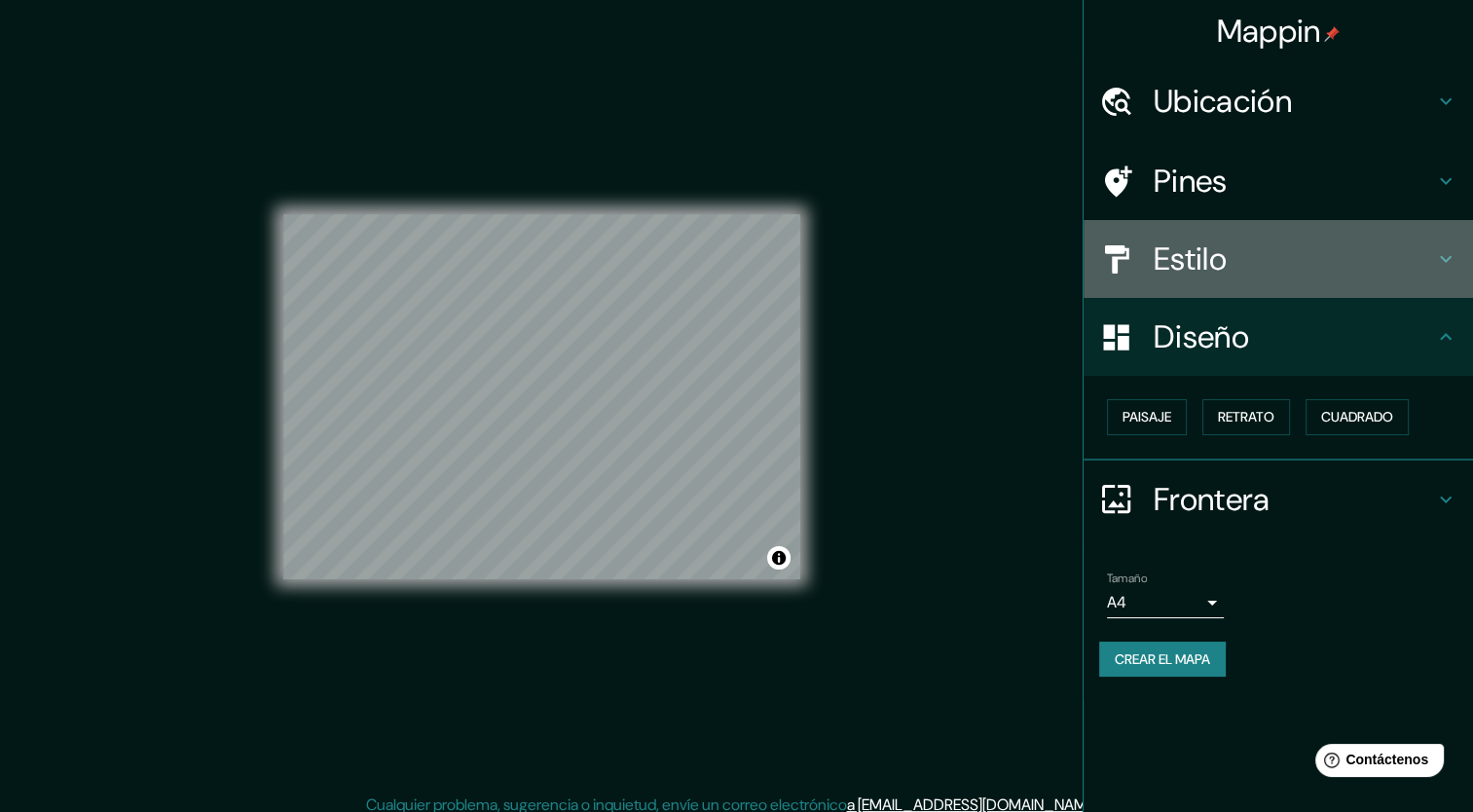
click at [1217, 220] on div "Estilo" at bounding box center [1279, 259] width 390 height 78
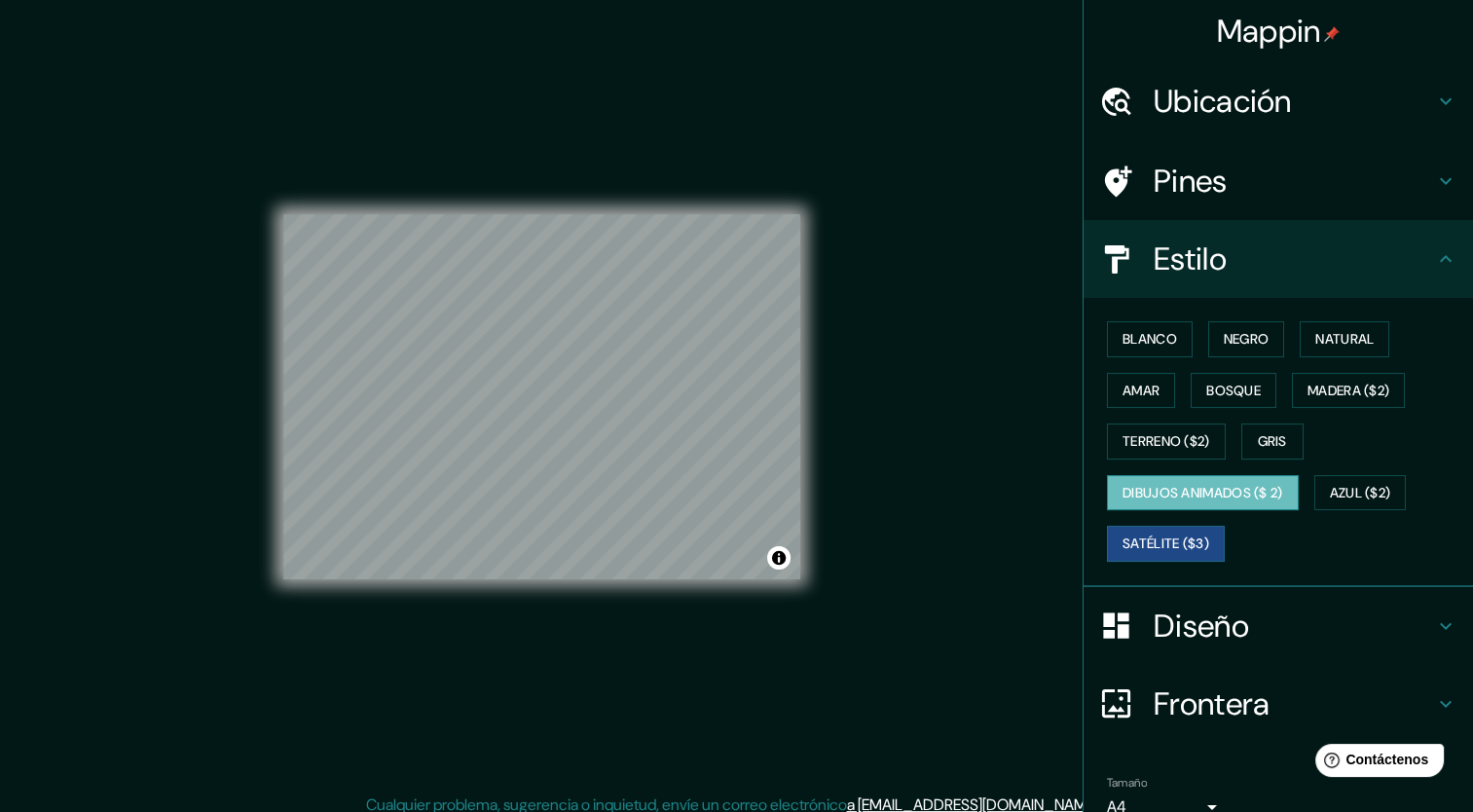
drag, startPoint x: 1157, startPoint y: 493, endPoint x: 1136, endPoint y: 497, distance: 21.4
click at [1157, 494] on font "Dibujos animados ($ 2)" at bounding box center [1203, 493] width 161 height 25
drag, startPoint x: 1368, startPoint y: 498, endPoint x: 1356, endPoint y: 498, distance: 12.0
click at [1366, 498] on font "Azul ($2)" at bounding box center [1361, 493] width 61 height 25
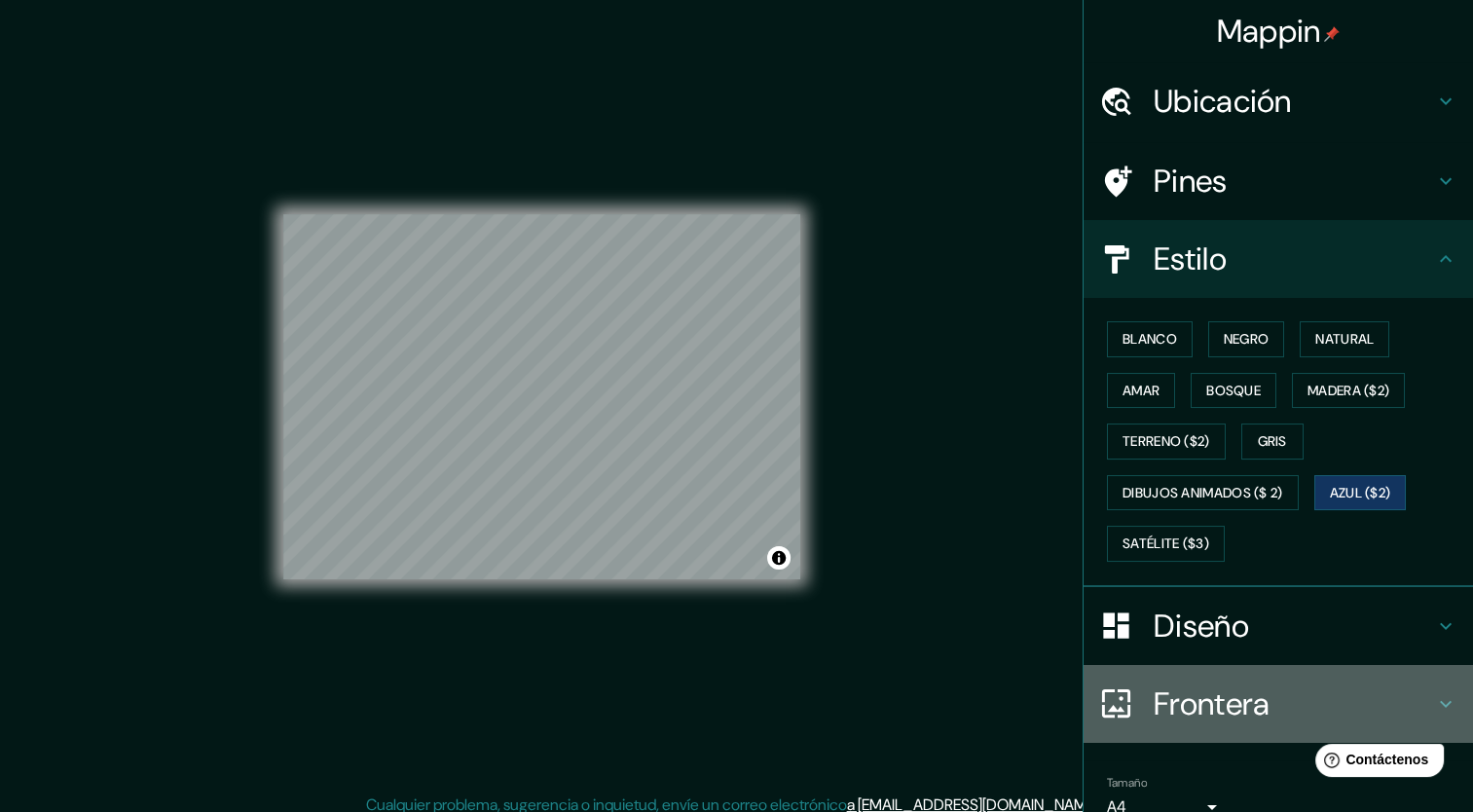
click at [1197, 715] on h4 "Frontera" at bounding box center [1293, 703] width 281 height 39
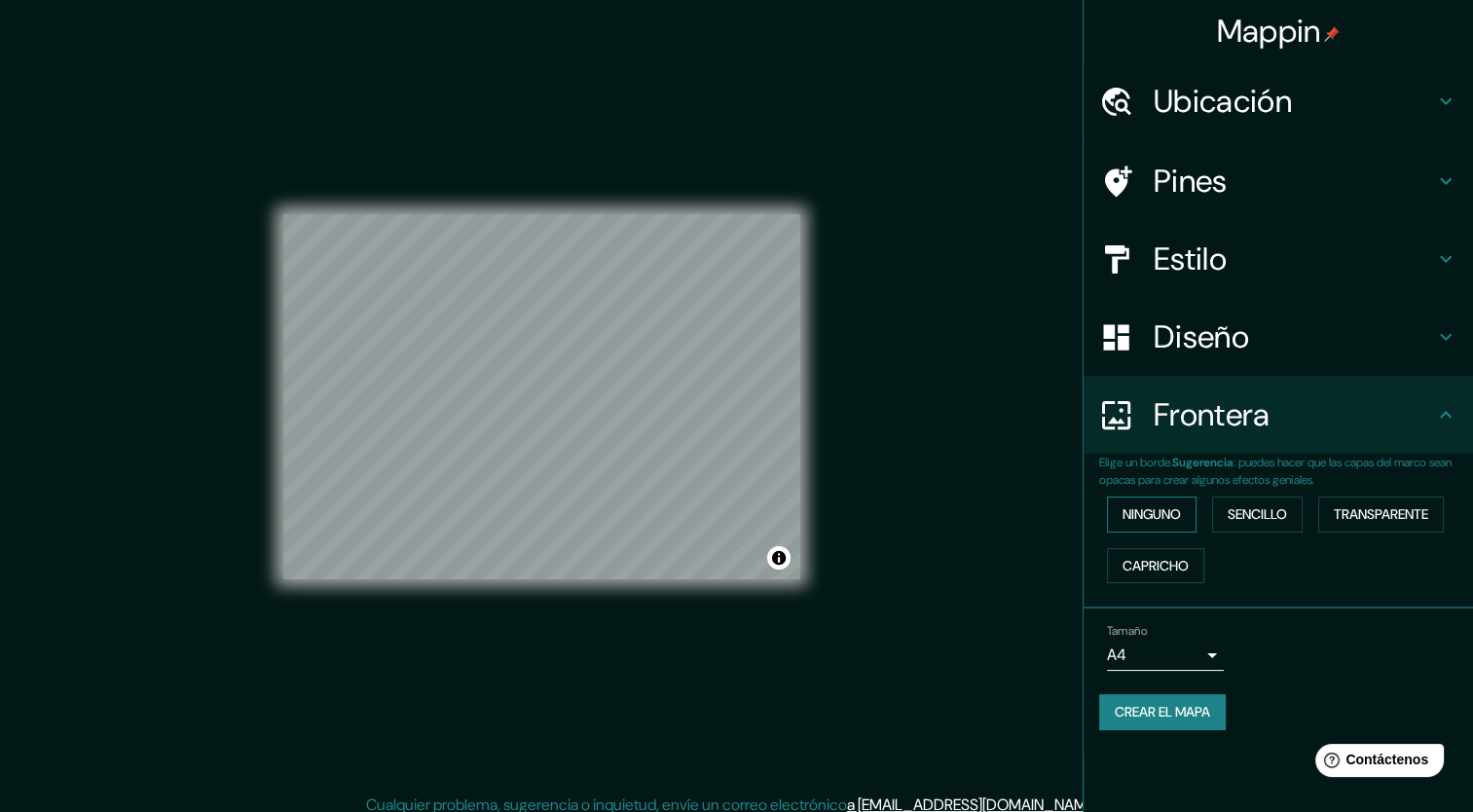
click at [1166, 511] on font "Ninguno" at bounding box center [1152, 515] width 59 height 25
drag, startPoint x: 1244, startPoint y: 518, endPoint x: 1332, endPoint y: 525, distance: 88.3
click at [1246, 518] on font "Sencillo" at bounding box center [1258, 515] width 60 height 25
click at [1332, 525] on button "Transparente" at bounding box center [1381, 515] width 126 height 36
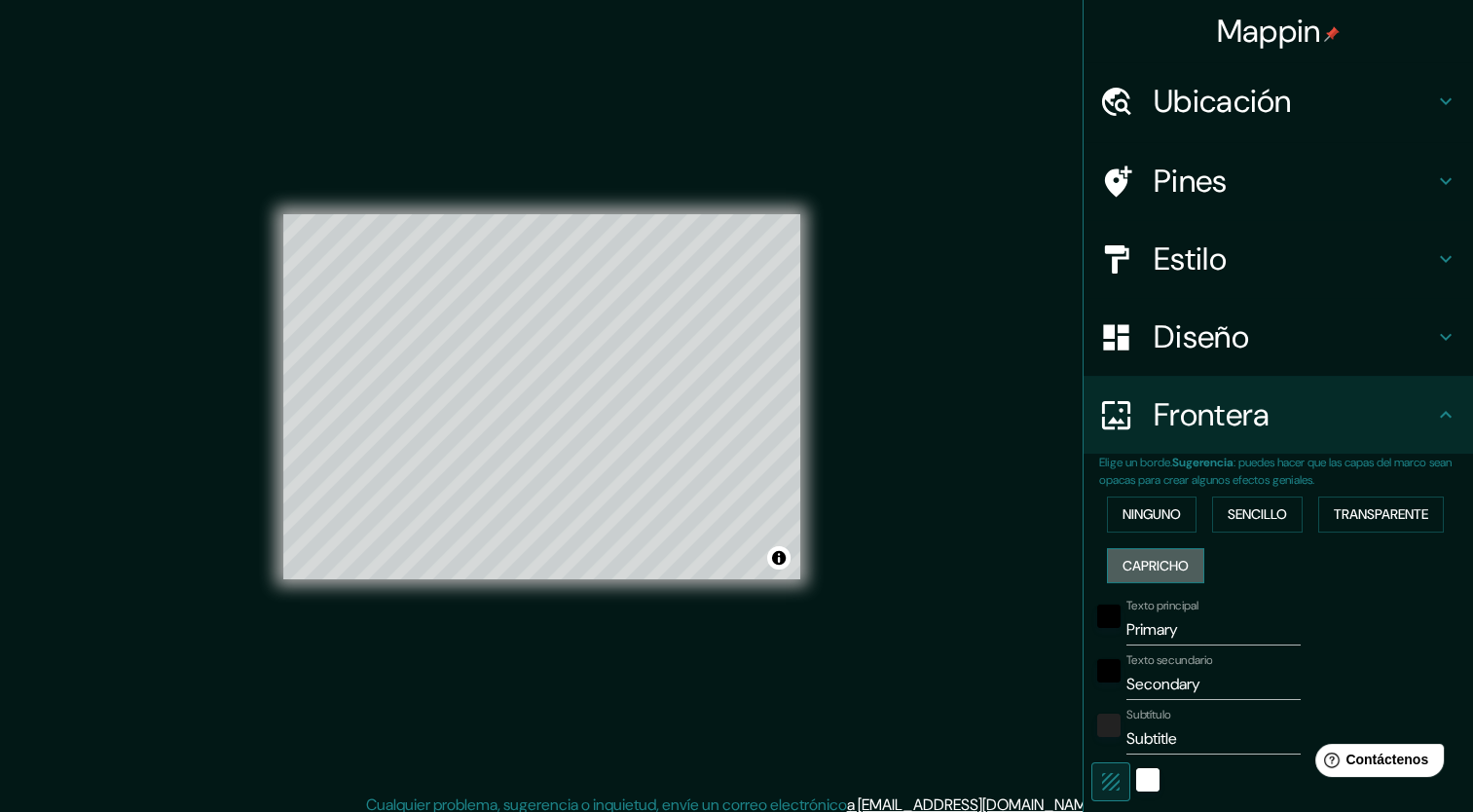
click at [1149, 563] on font "Capricho" at bounding box center [1156, 566] width 66 height 25
click at [1143, 516] on font "Ninguno" at bounding box center [1152, 515] width 59 height 25
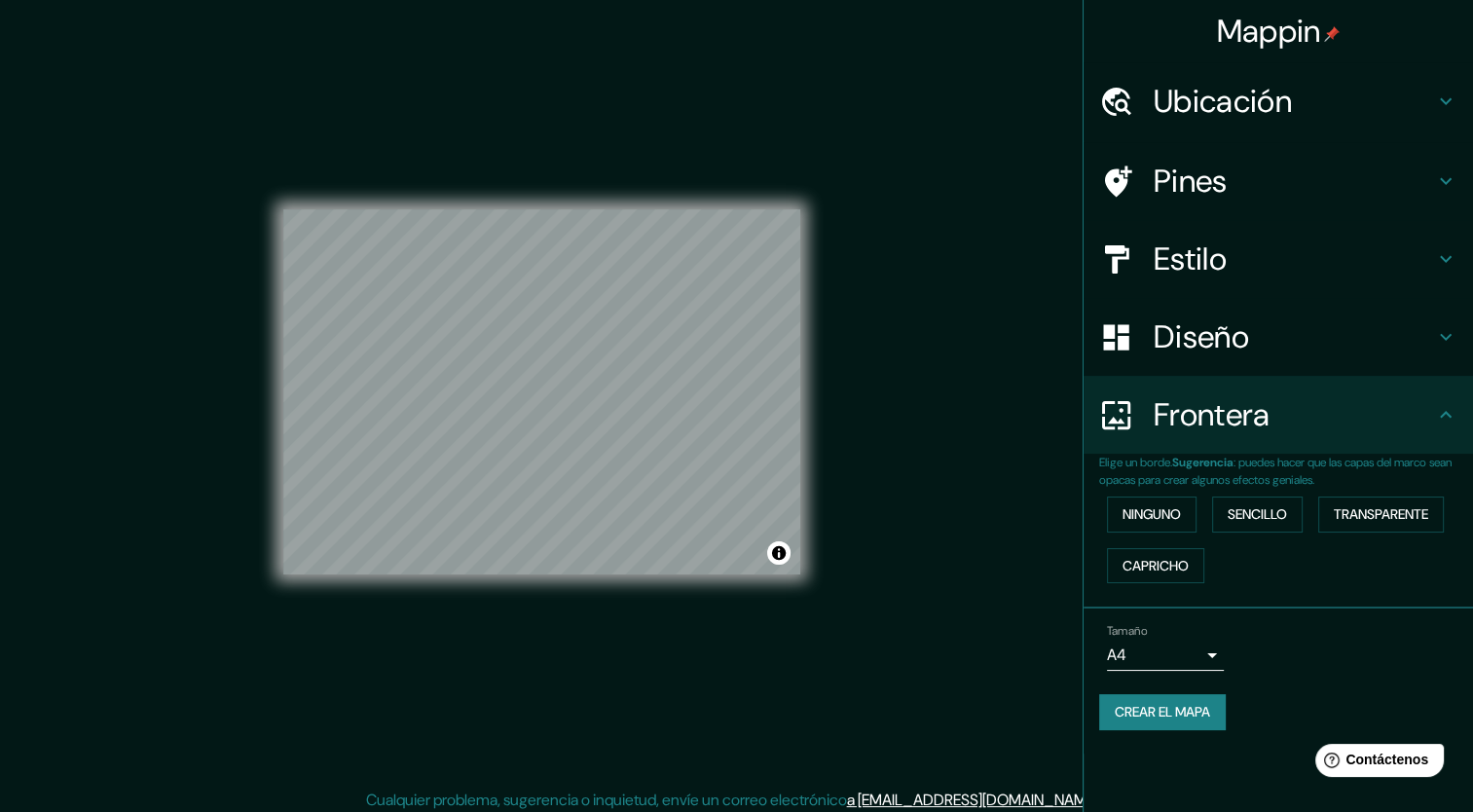
scroll to position [12, 0]
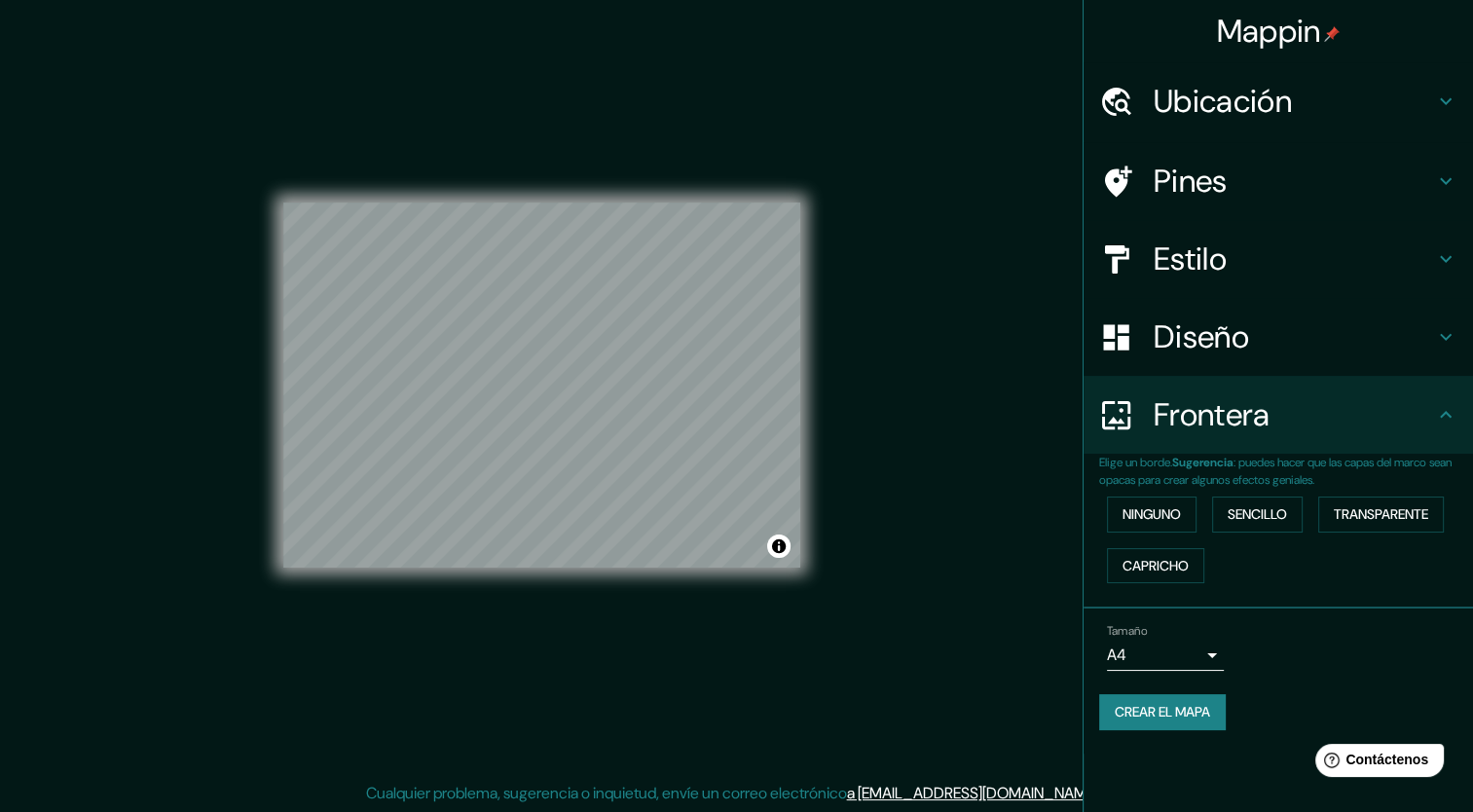
click at [1192, 652] on body "Mappin Ubicación [STREET_ADDRESS][DATE][PERSON_NAME][PERSON_NAME] Pines Estilo …" at bounding box center [736, 394] width 1473 height 812
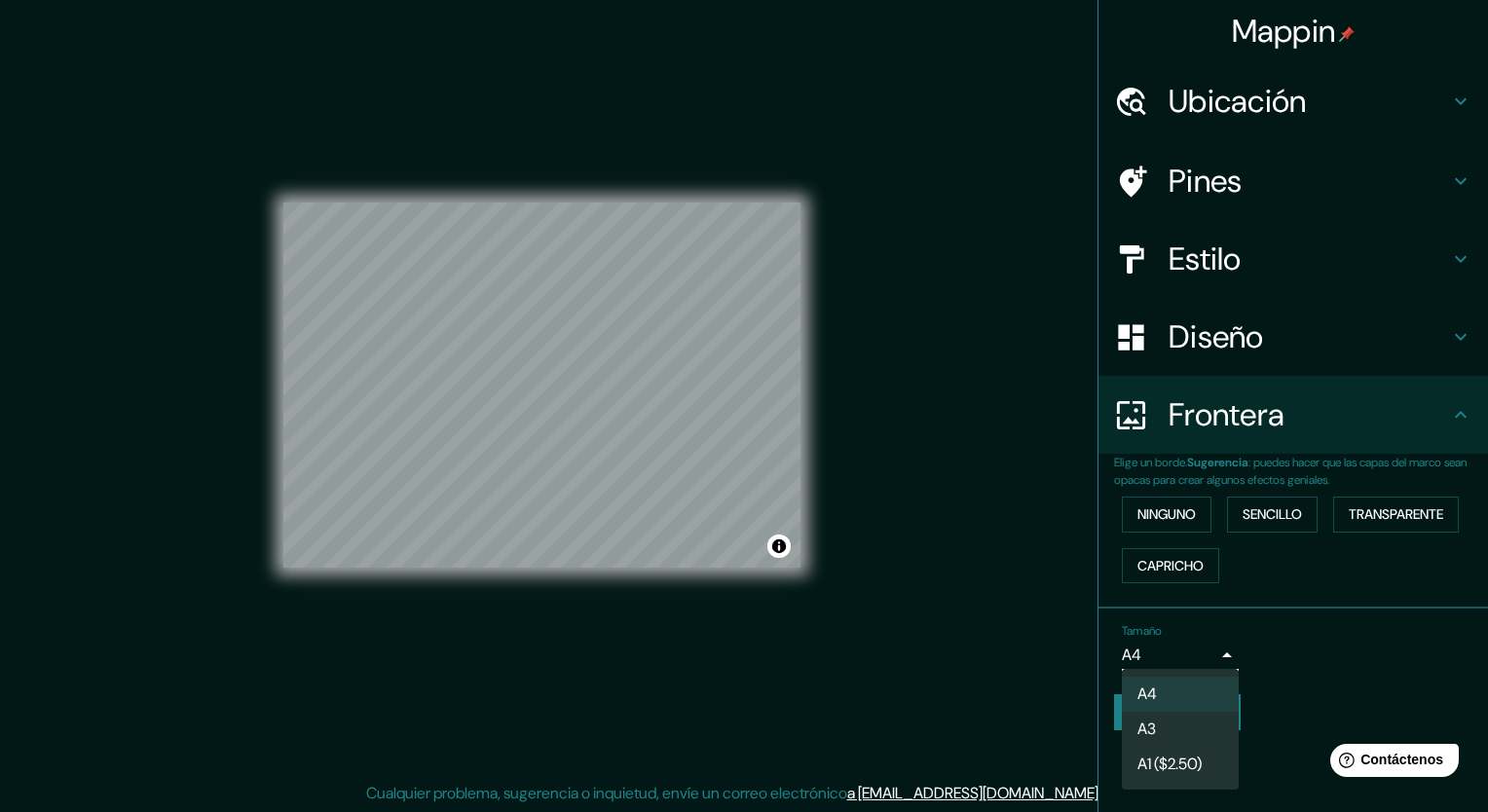
click at [1179, 719] on li "A3" at bounding box center [1180, 729] width 117 height 35
type input "a4"
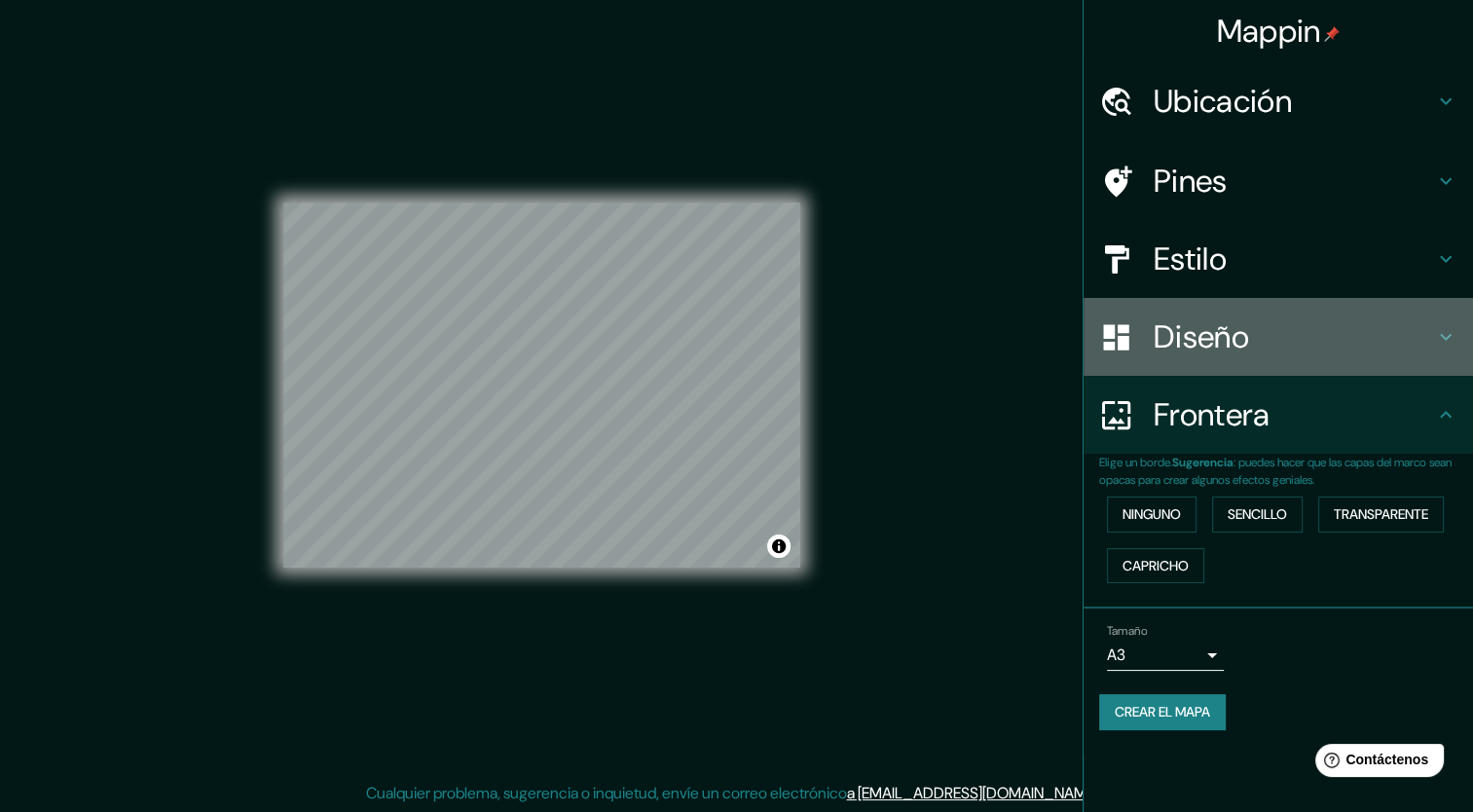
click at [1209, 319] on h4 "Diseño" at bounding box center [1293, 336] width 281 height 39
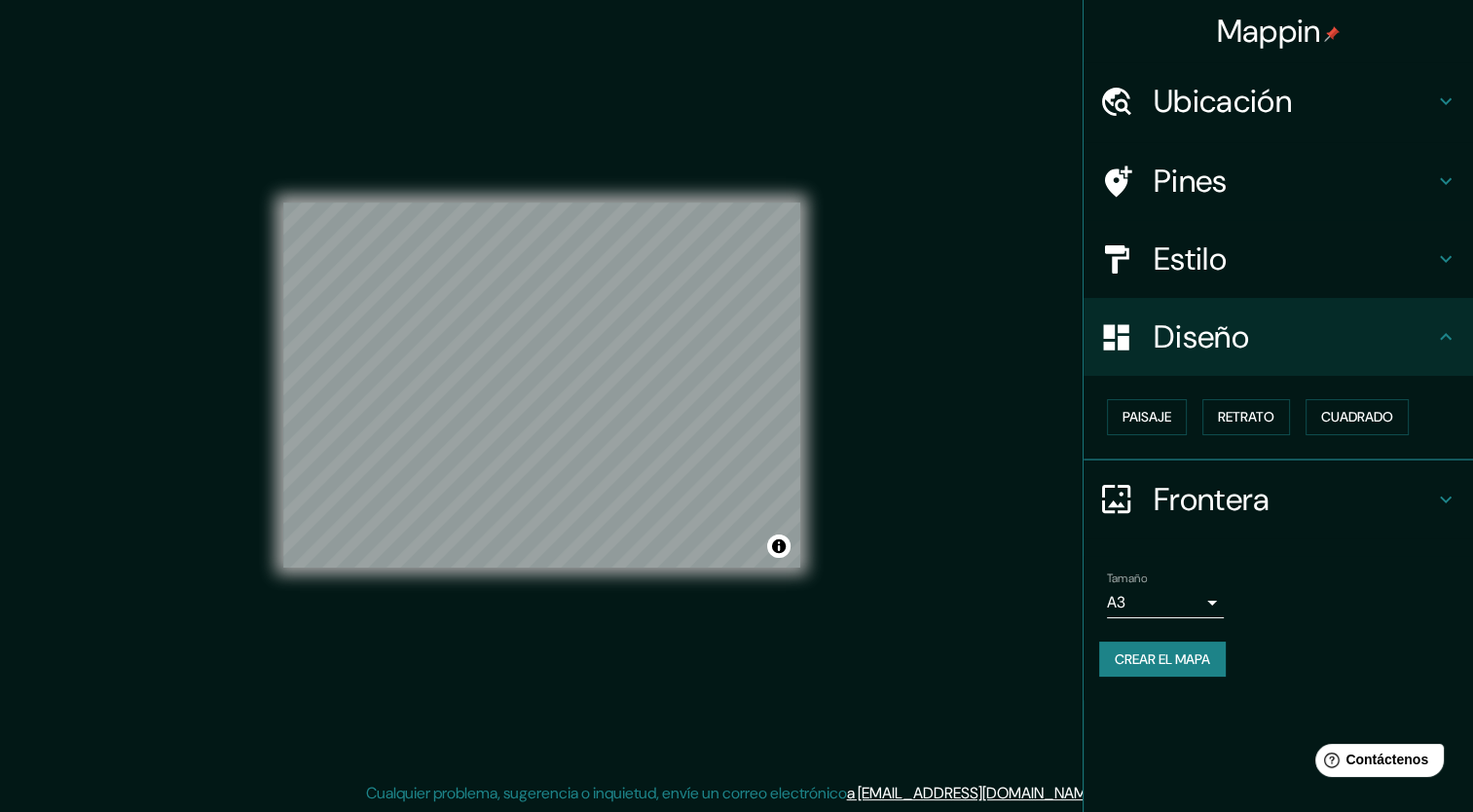
click at [1195, 263] on h4 "Estilo" at bounding box center [1293, 259] width 281 height 39
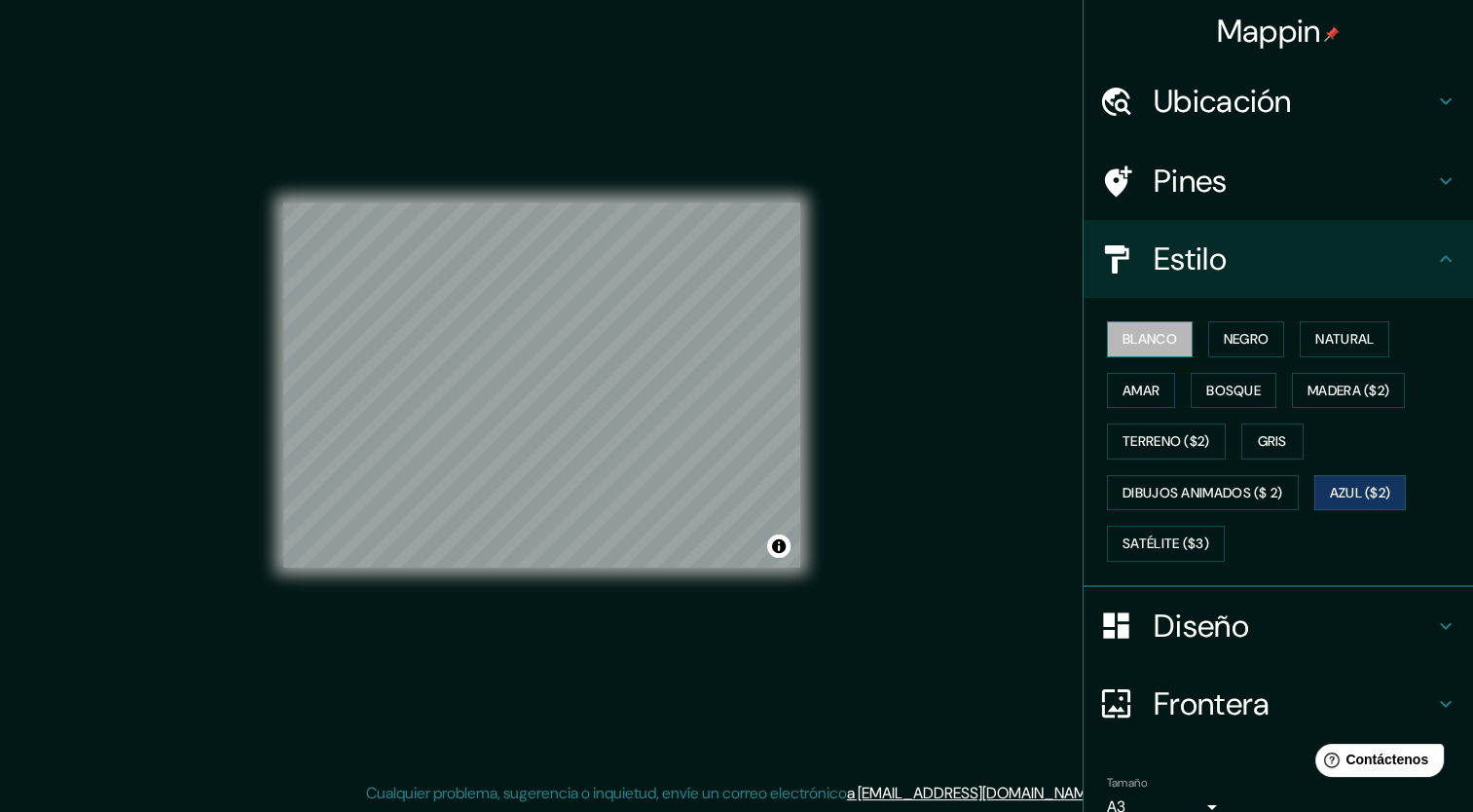
click at [1123, 338] on font "Blanco" at bounding box center [1150, 339] width 55 height 25
click at [1208, 337] on button "Negro" at bounding box center [1247, 339] width 77 height 36
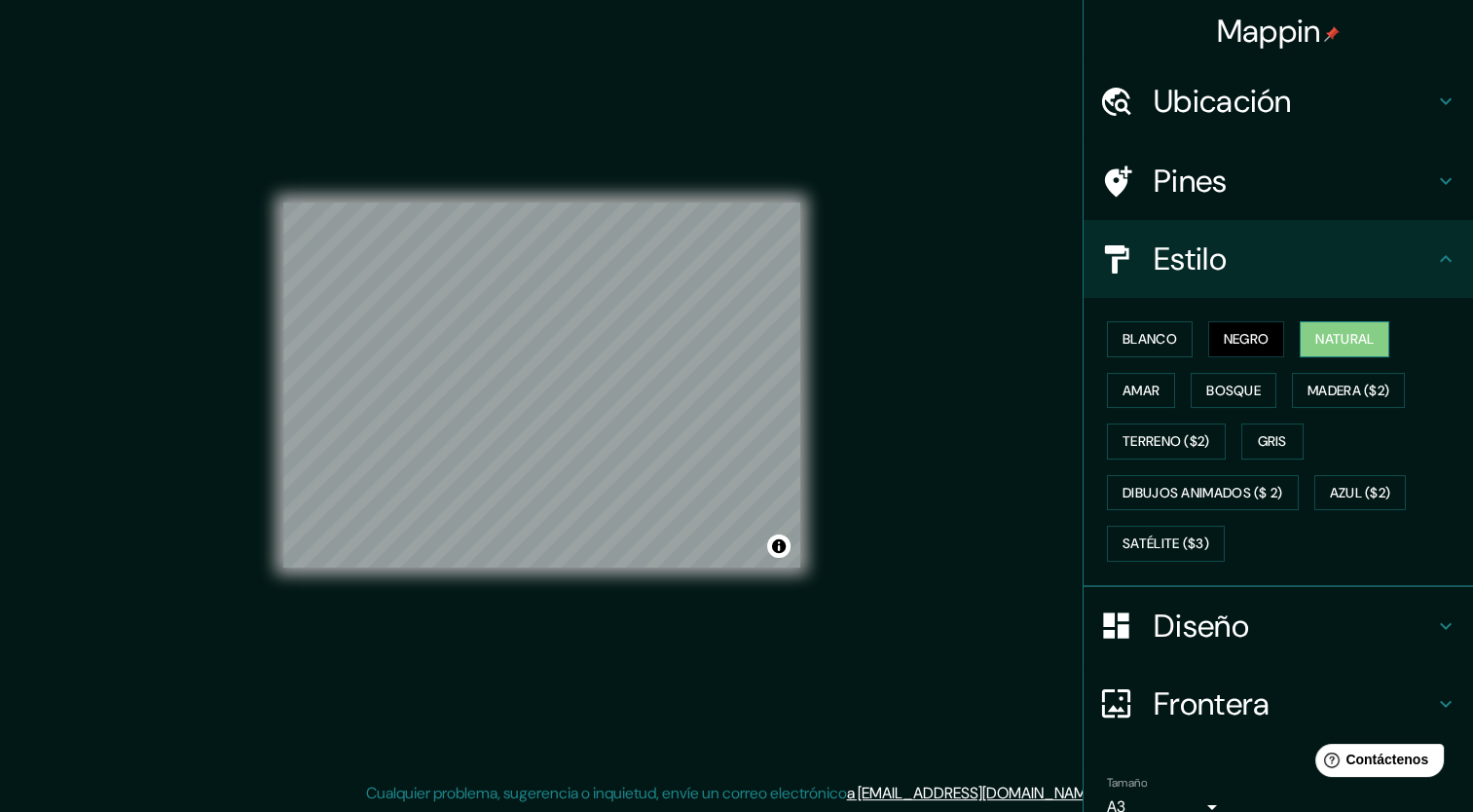
click at [1346, 333] on font "Natural" at bounding box center [1344, 339] width 59 height 25
click at [1132, 393] on font "Amar" at bounding box center [1141, 391] width 37 height 25
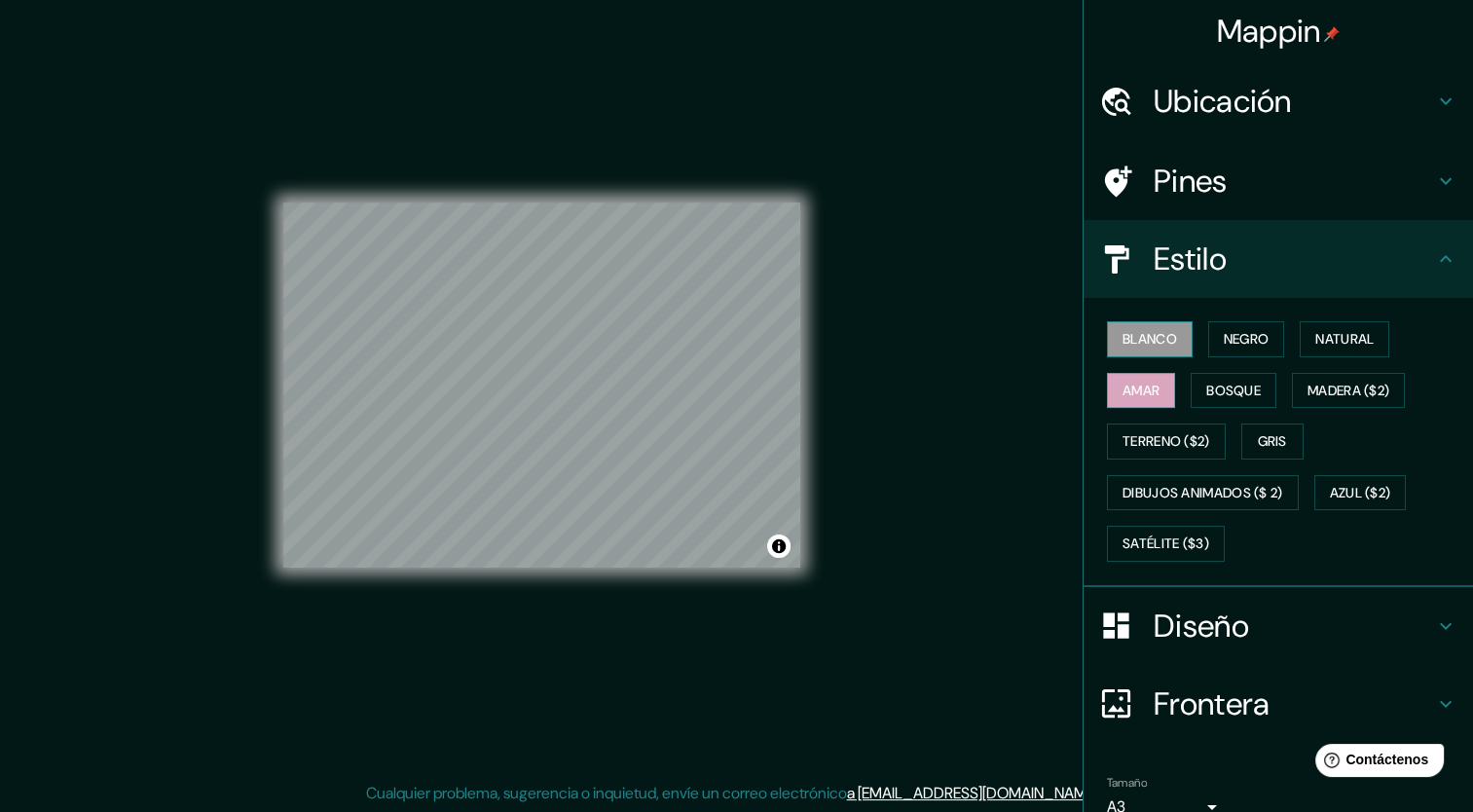
click at [1143, 339] on font "Blanco" at bounding box center [1150, 339] width 55 height 25
click at [1123, 333] on font "Blanco" at bounding box center [1150, 339] width 55 height 25
click at [1220, 351] on button "Negro" at bounding box center [1247, 339] width 77 height 36
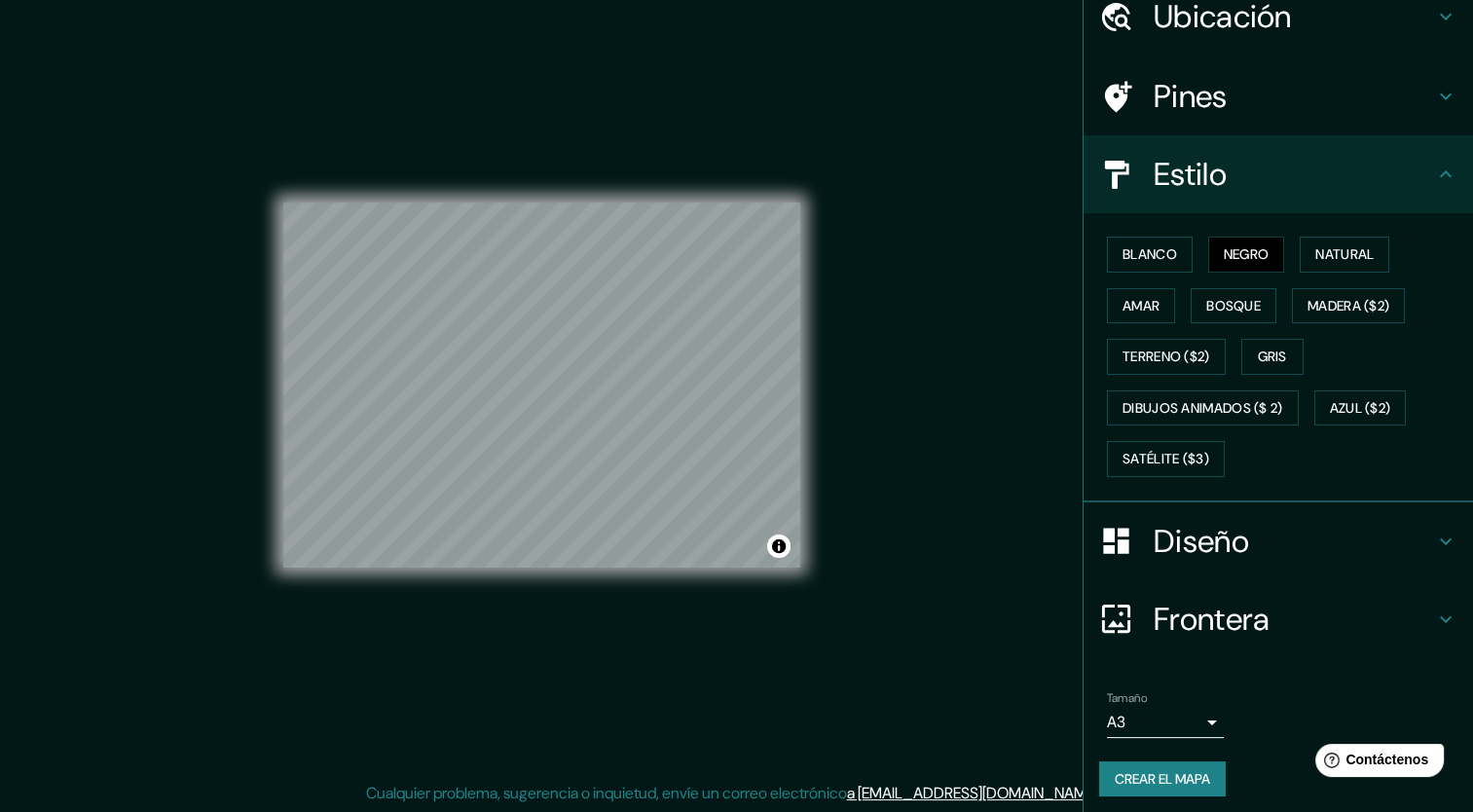
scroll to position [88, 0]
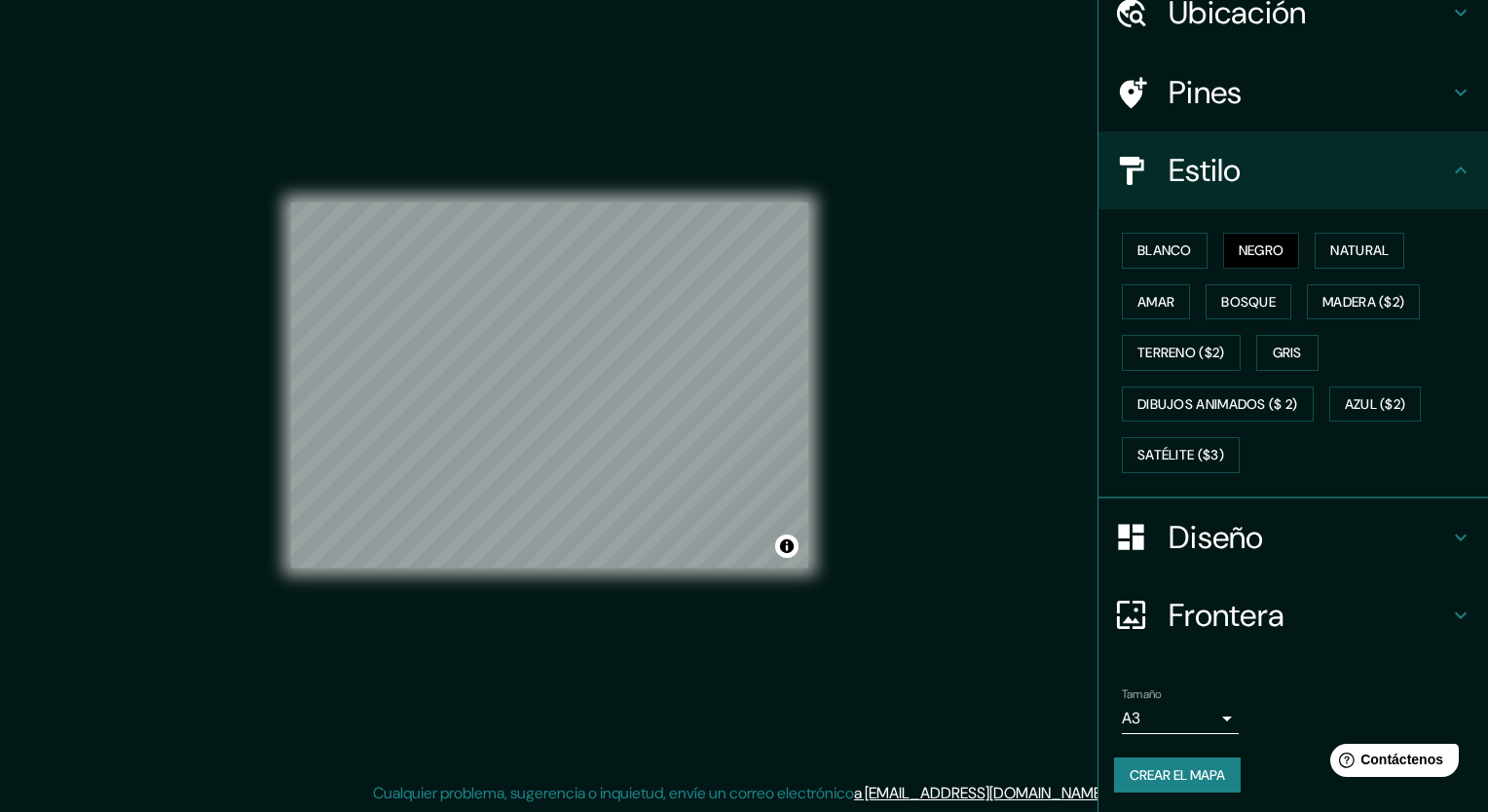
click at [1130, 722] on body "Mappin Ubicación [STREET_ADDRESS][DATE][PERSON_NAME][PERSON_NAME] Pines Estilo …" at bounding box center [744, 394] width 1488 height 812
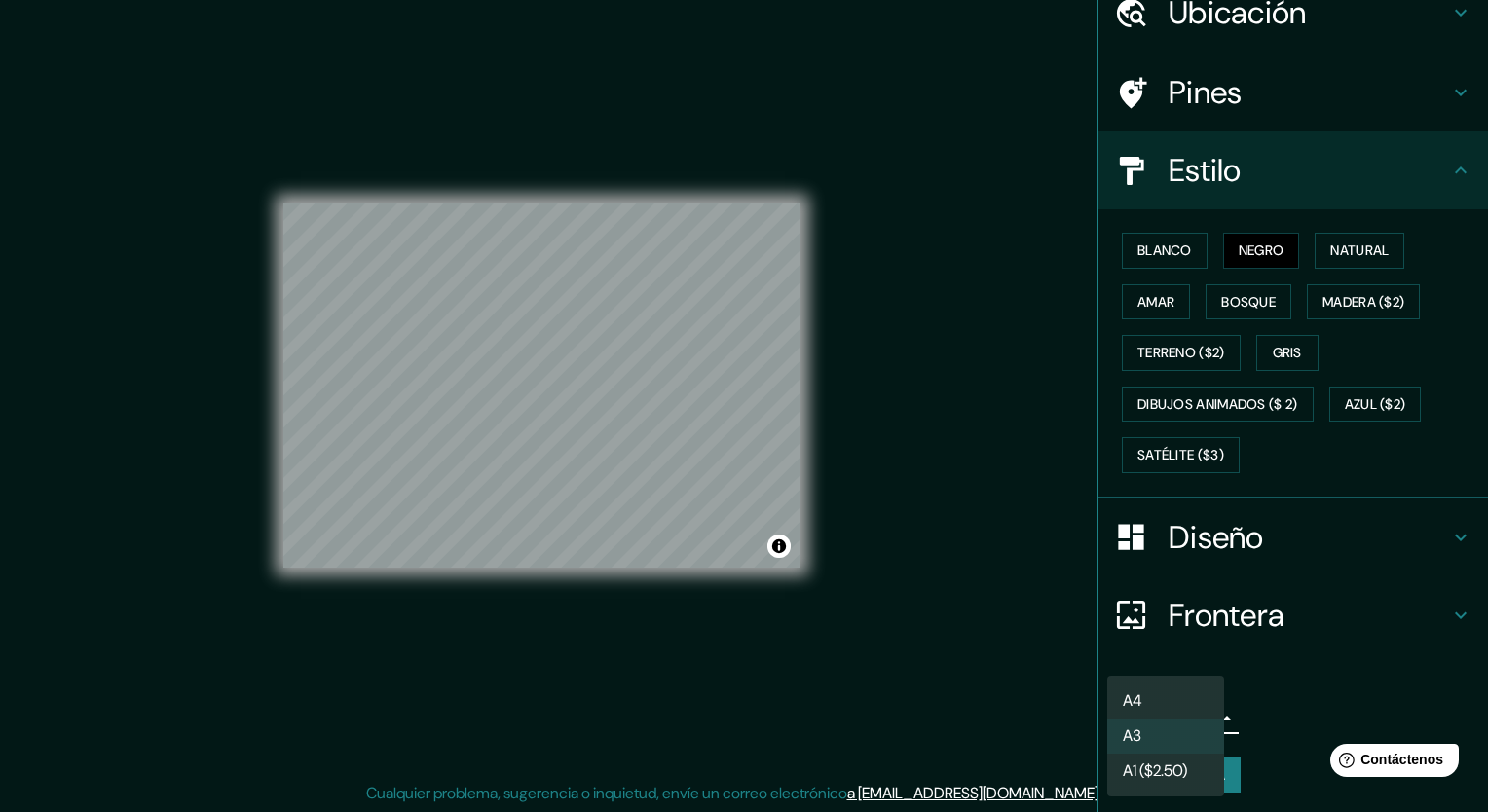
click at [1346, 162] on div at bounding box center [744, 406] width 1488 height 812
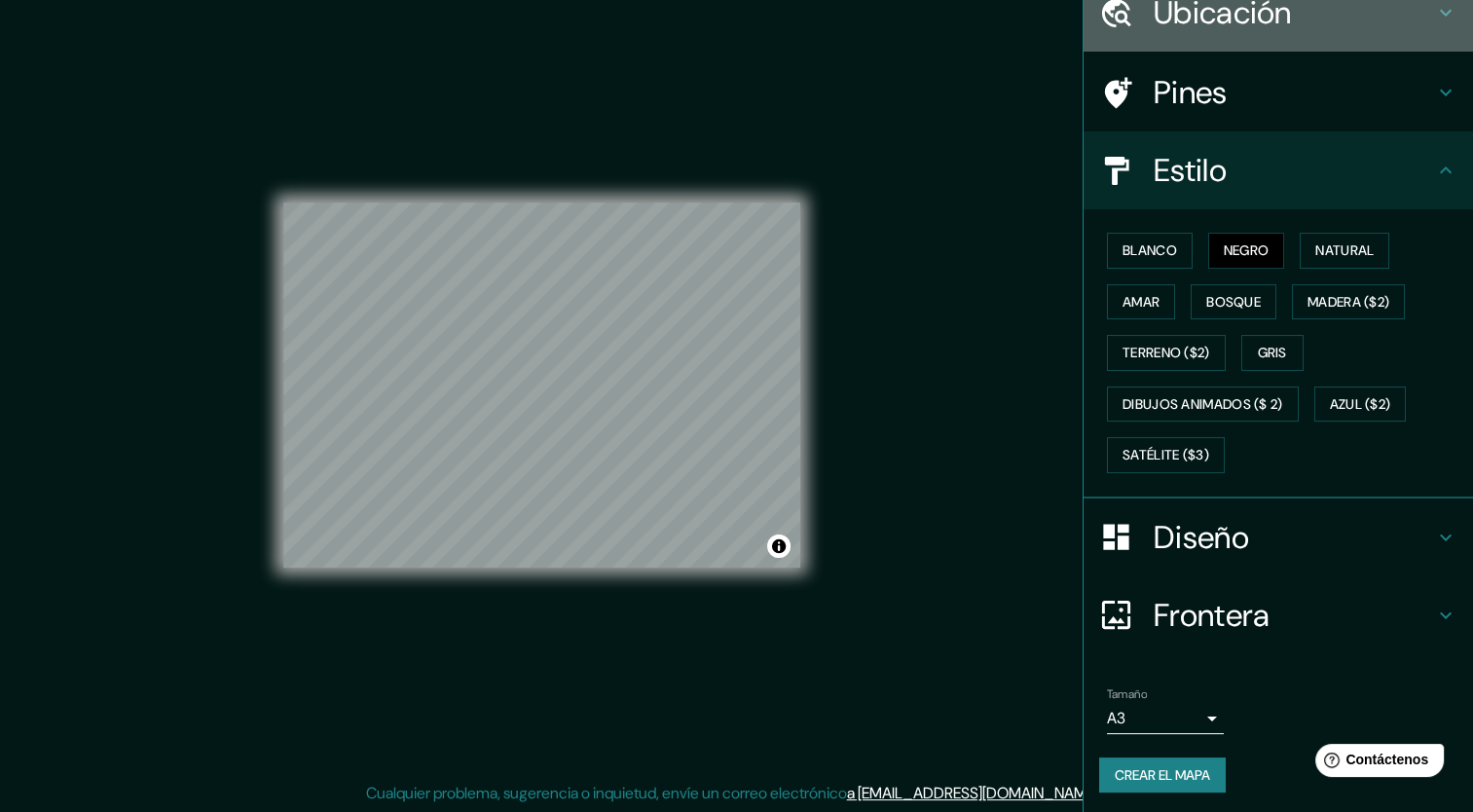
click at [1211, 27] on h4 "Ubicación" at bounding box center [1293, 12] width 281 height 39
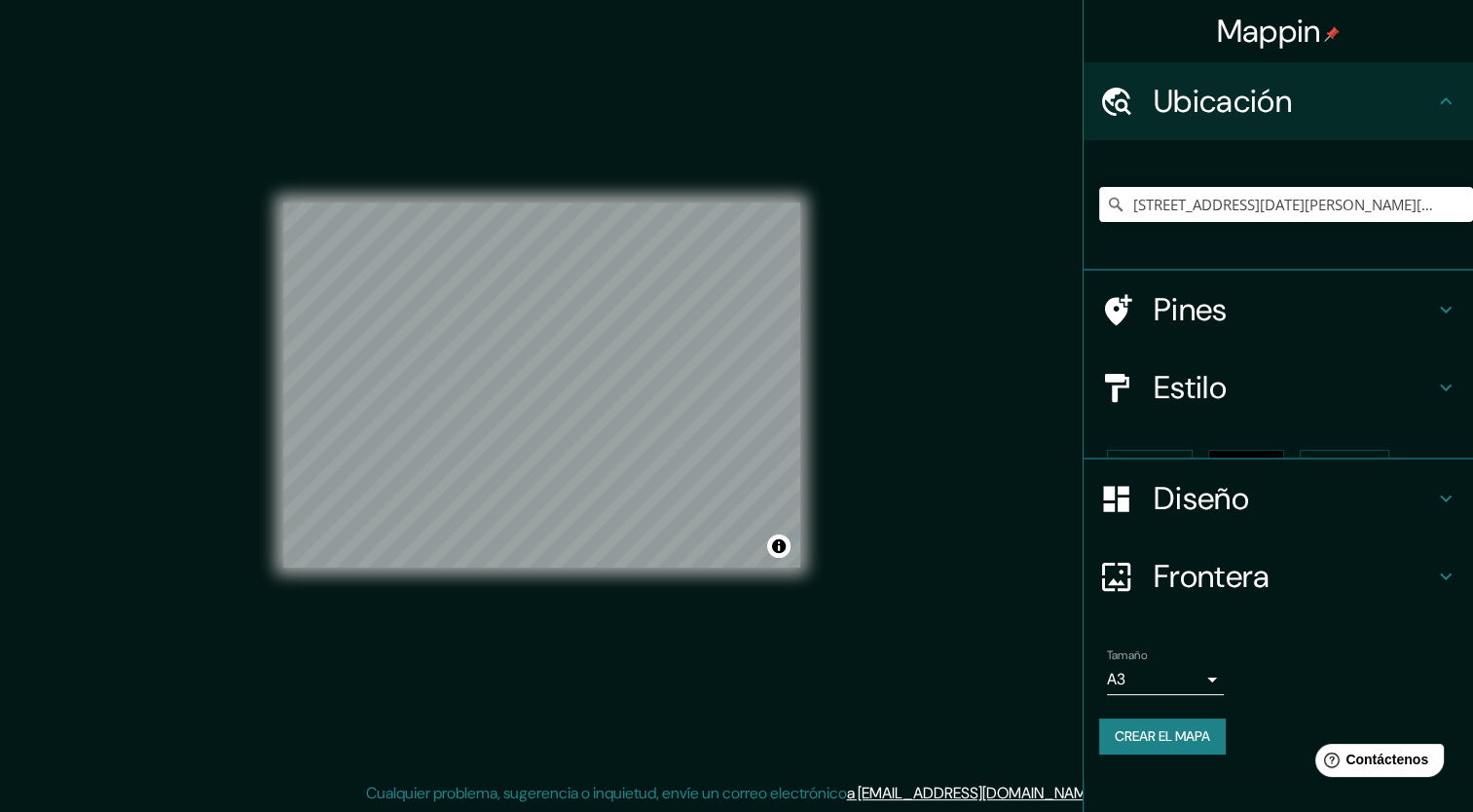
scroll to position [0, 0]
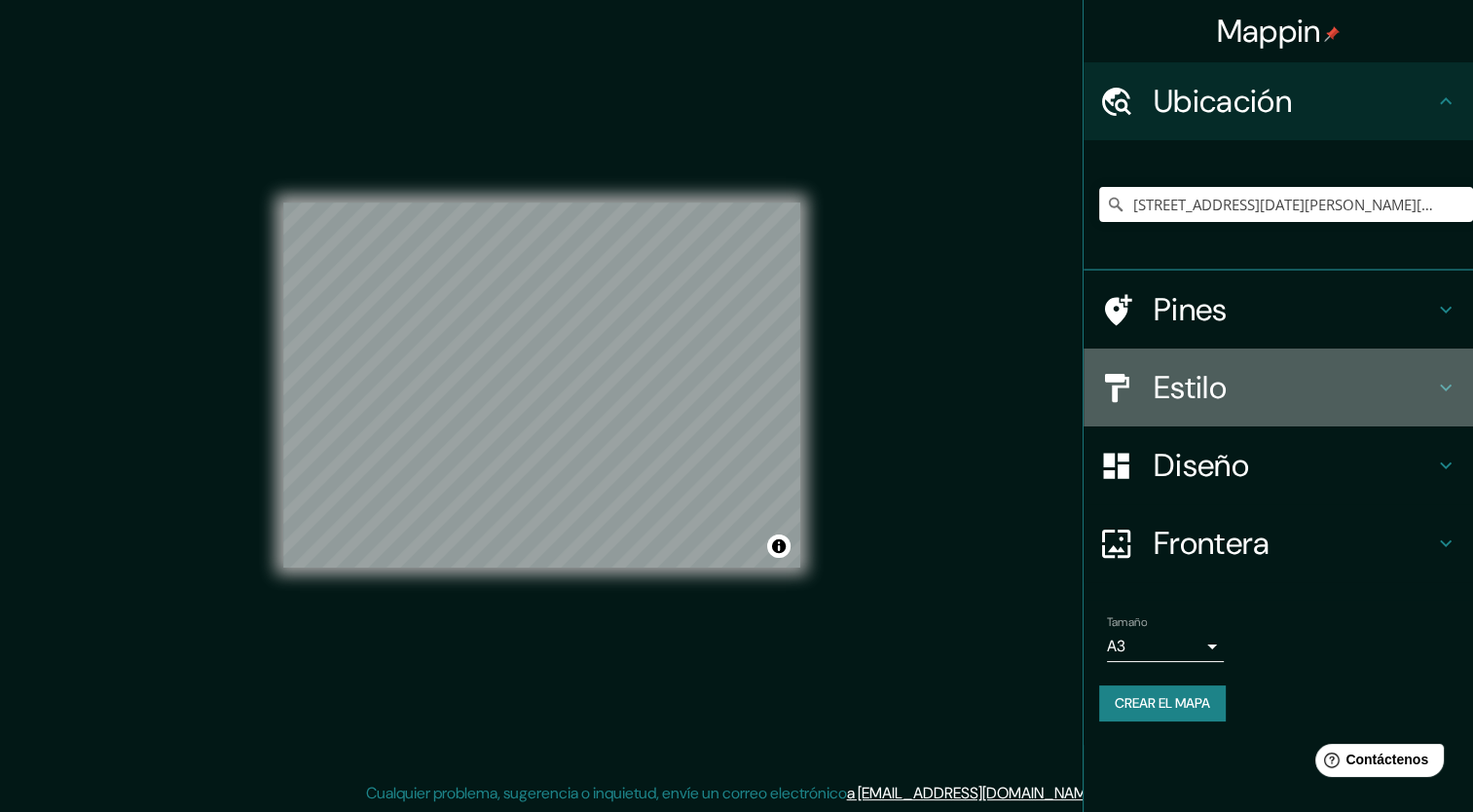
click at [1248, 383] on h4 "Estilo" at bounding box center [1293, 387] width 281 height 39
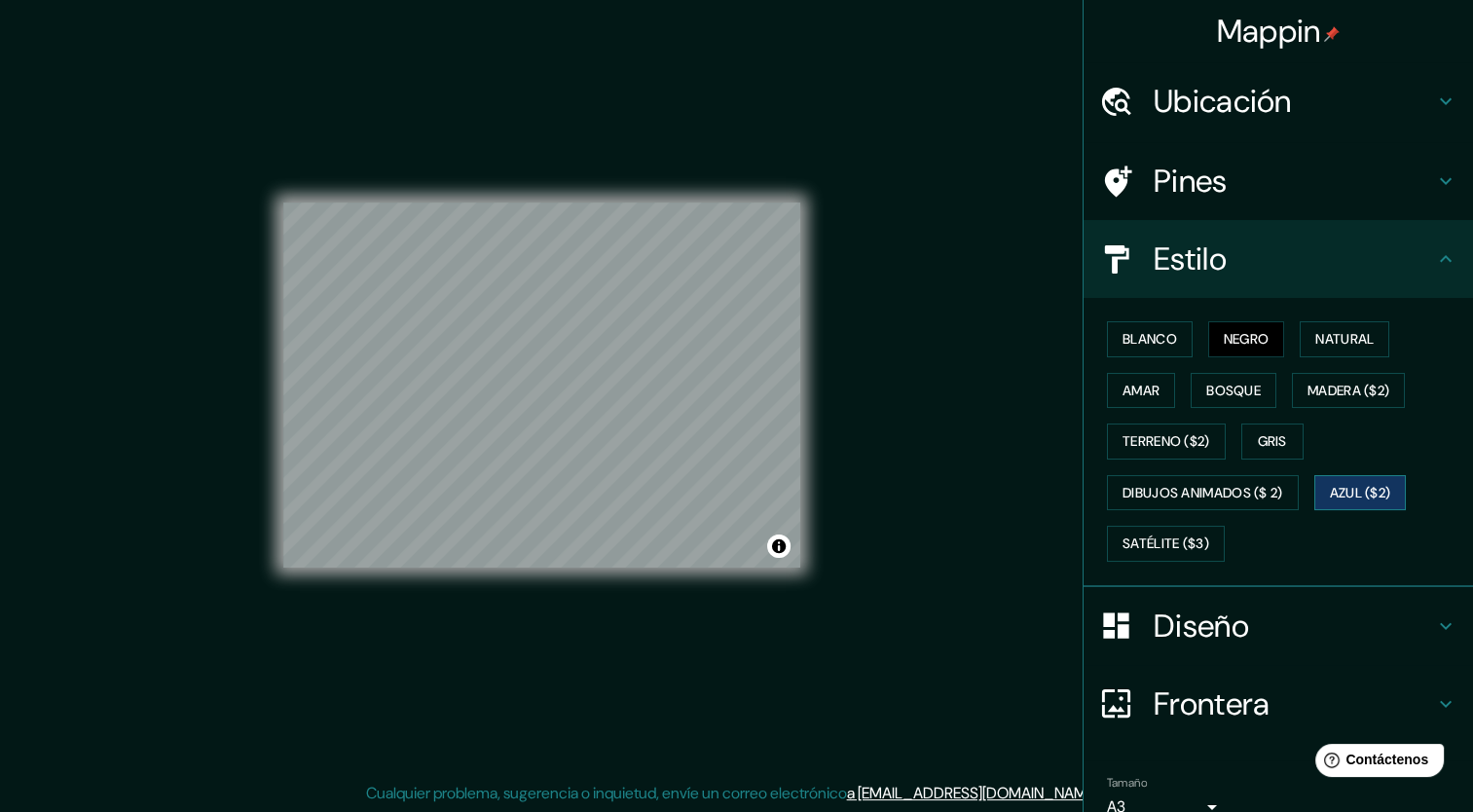
click at [1332, 485] on font "Azul ($2)" at bounding box center [1361, 493] width 61 height 25
